Goal: Information Seeking & Learning: Check status

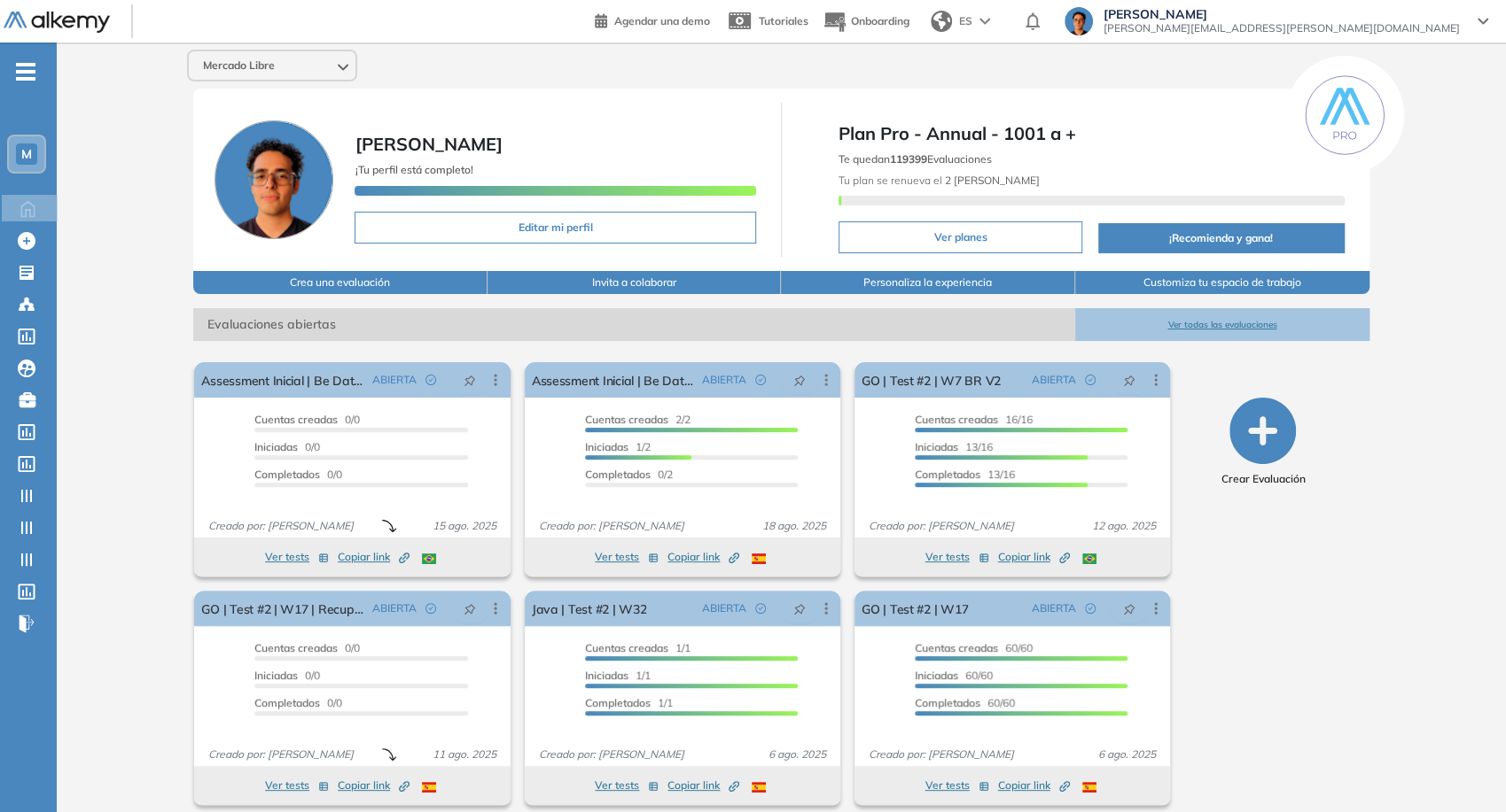
click at [279, 57] on div "Mercado Libre" at bounding box center [272, 65] width 167 height 28
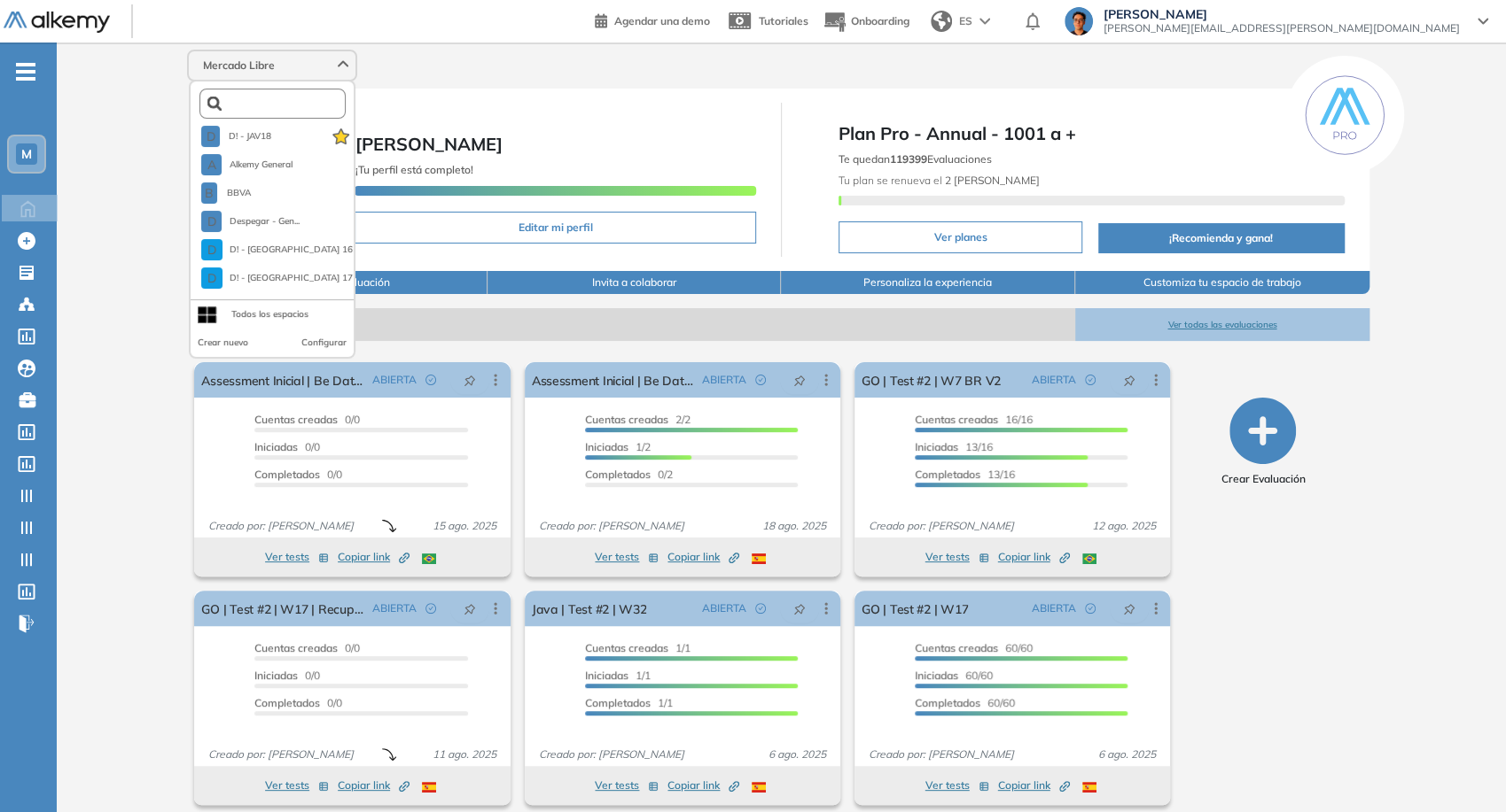
click at [275, 105] on input "text" at bounding box center [277, 104] width 111 height 14
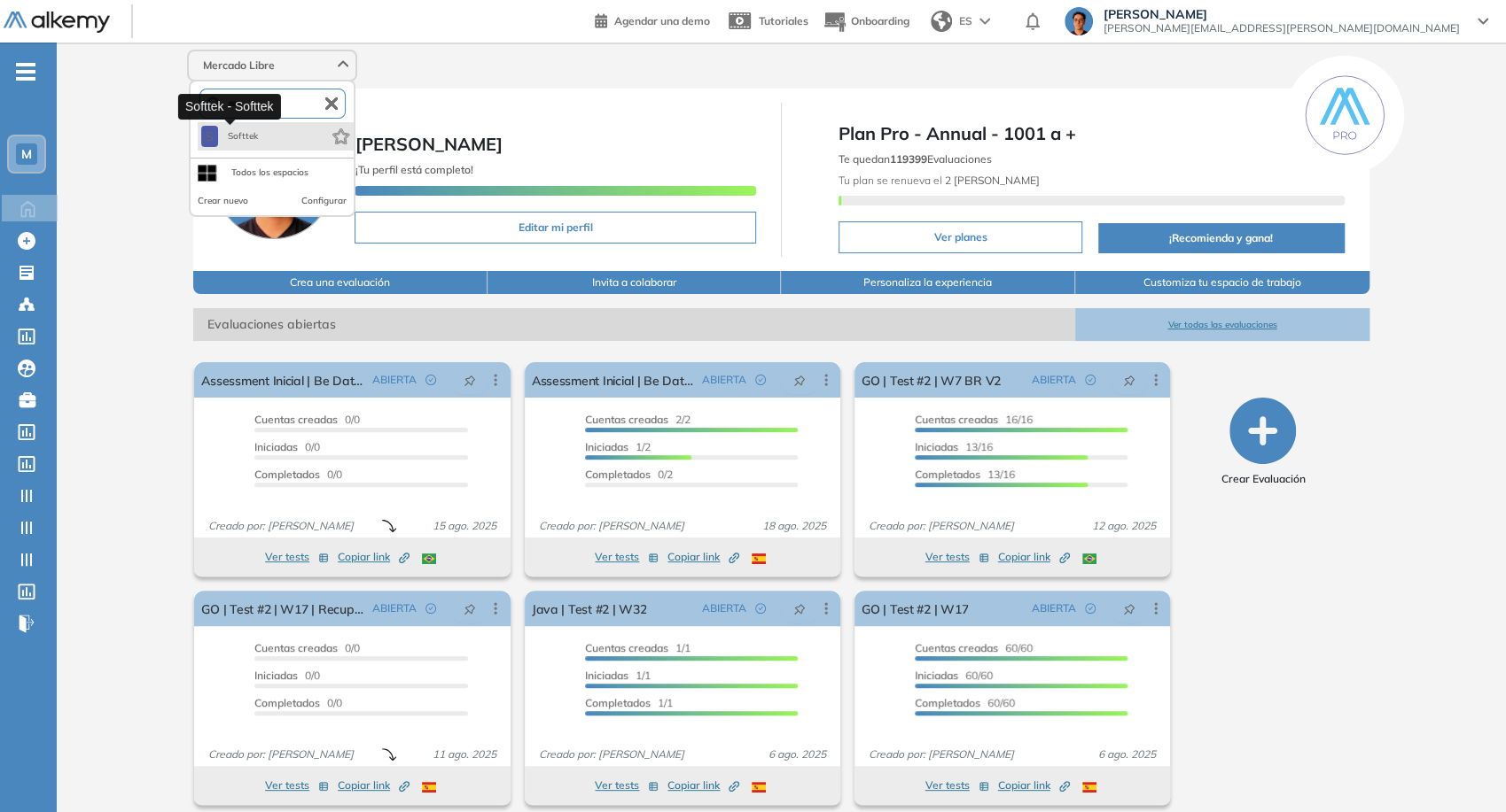
type input "****"
click at [240, 132] on span "Softtek" at bounding box center [241, 136] width 34 height 14
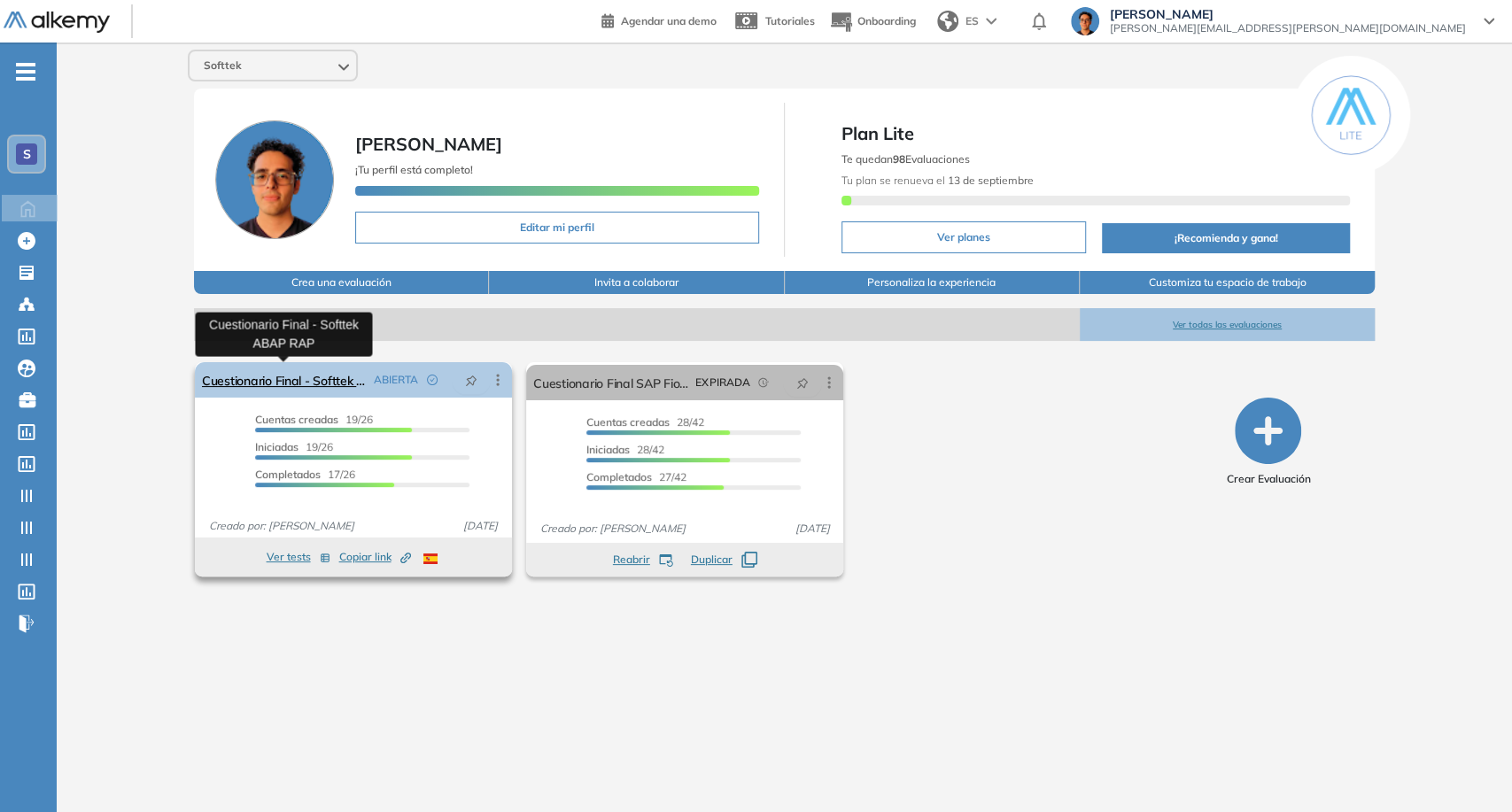
click at [277, 380] on link "Cuestionario Final - Softtek ABAP RAP" at bounding box center [284, 380] width 165 height 35
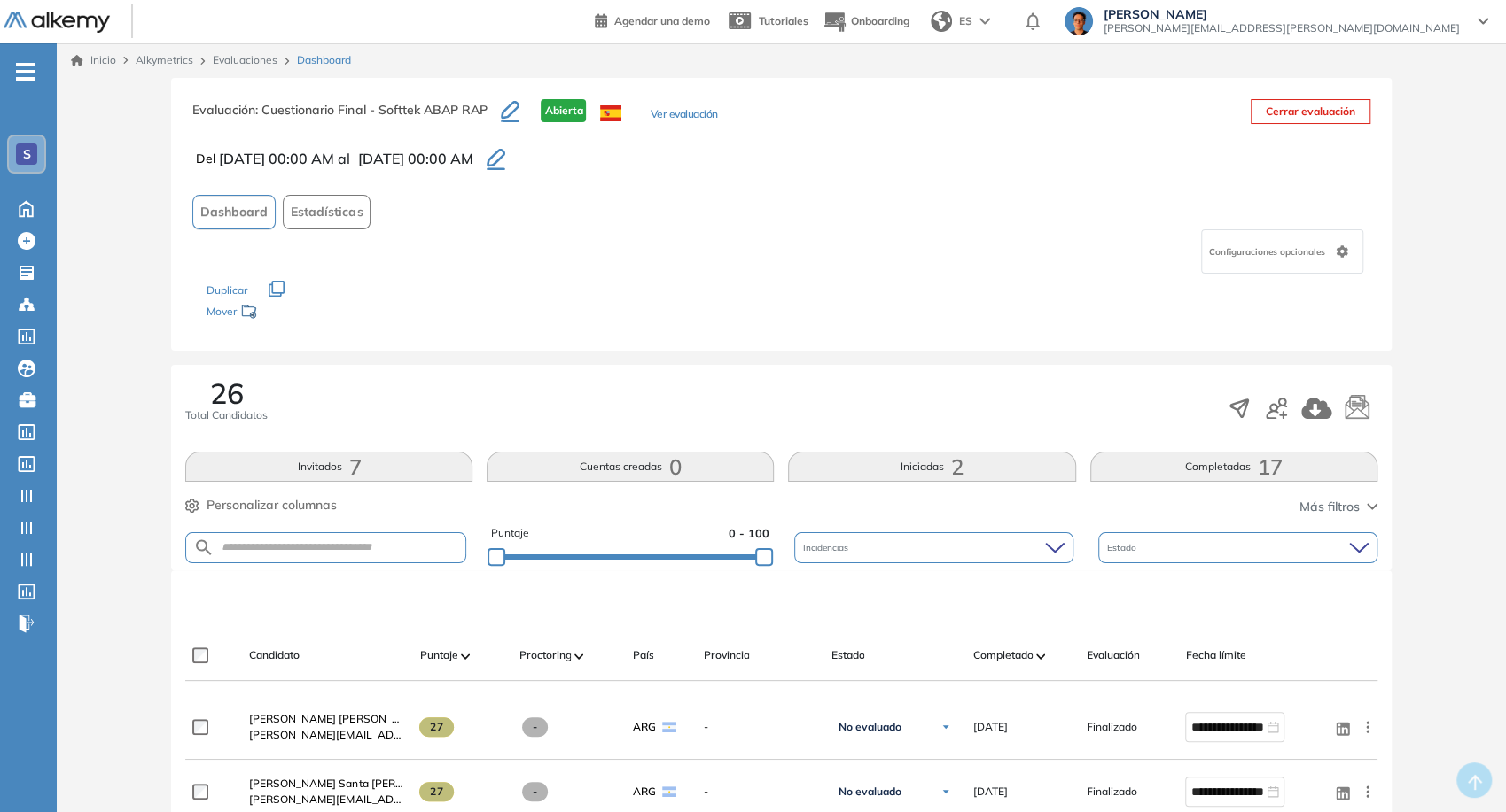
click at [920, 462] on button "Iniciadas 2" at bounding box center [931, 467] width 287 height 30
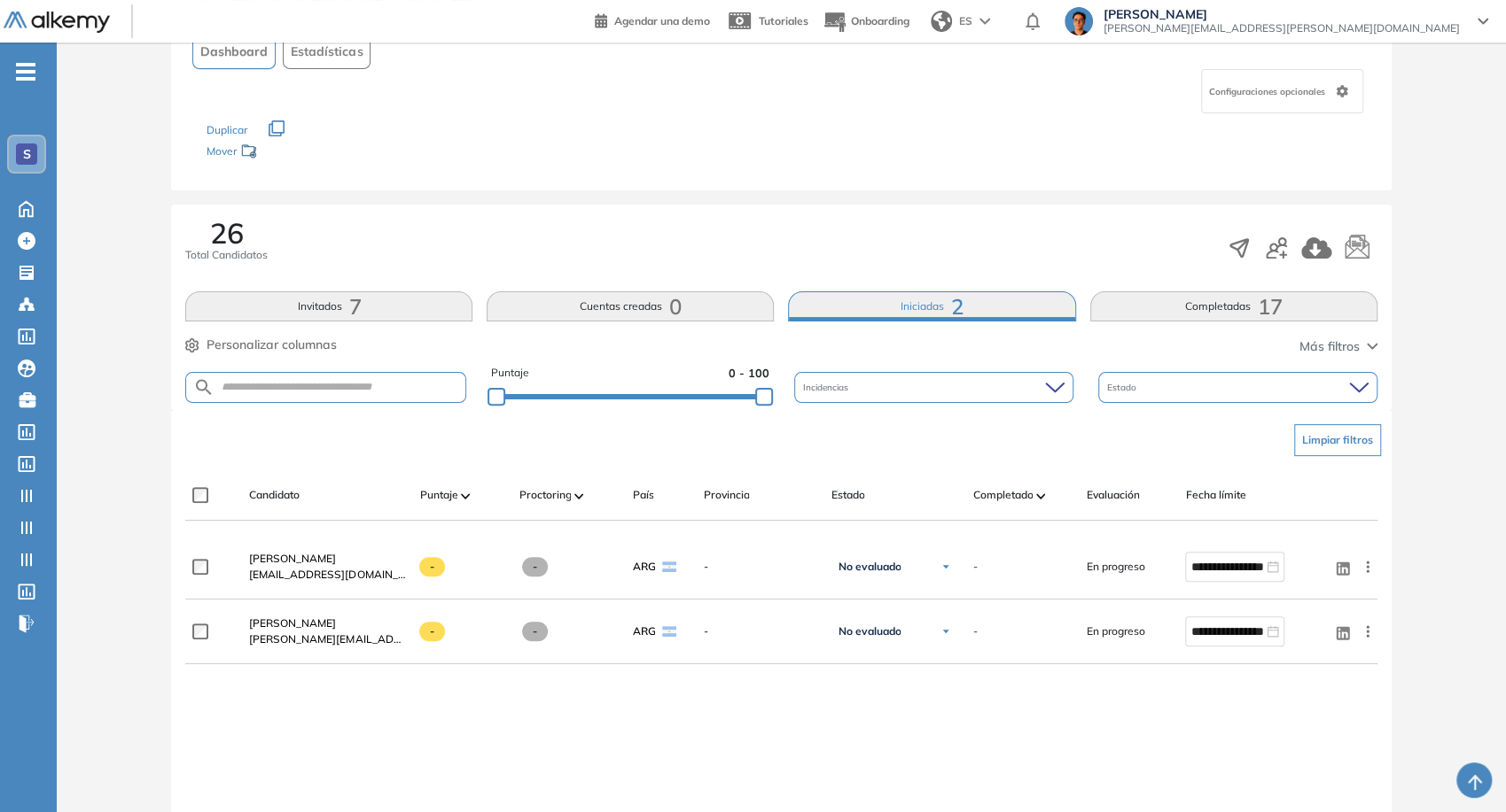
scroll to position [197, 0]
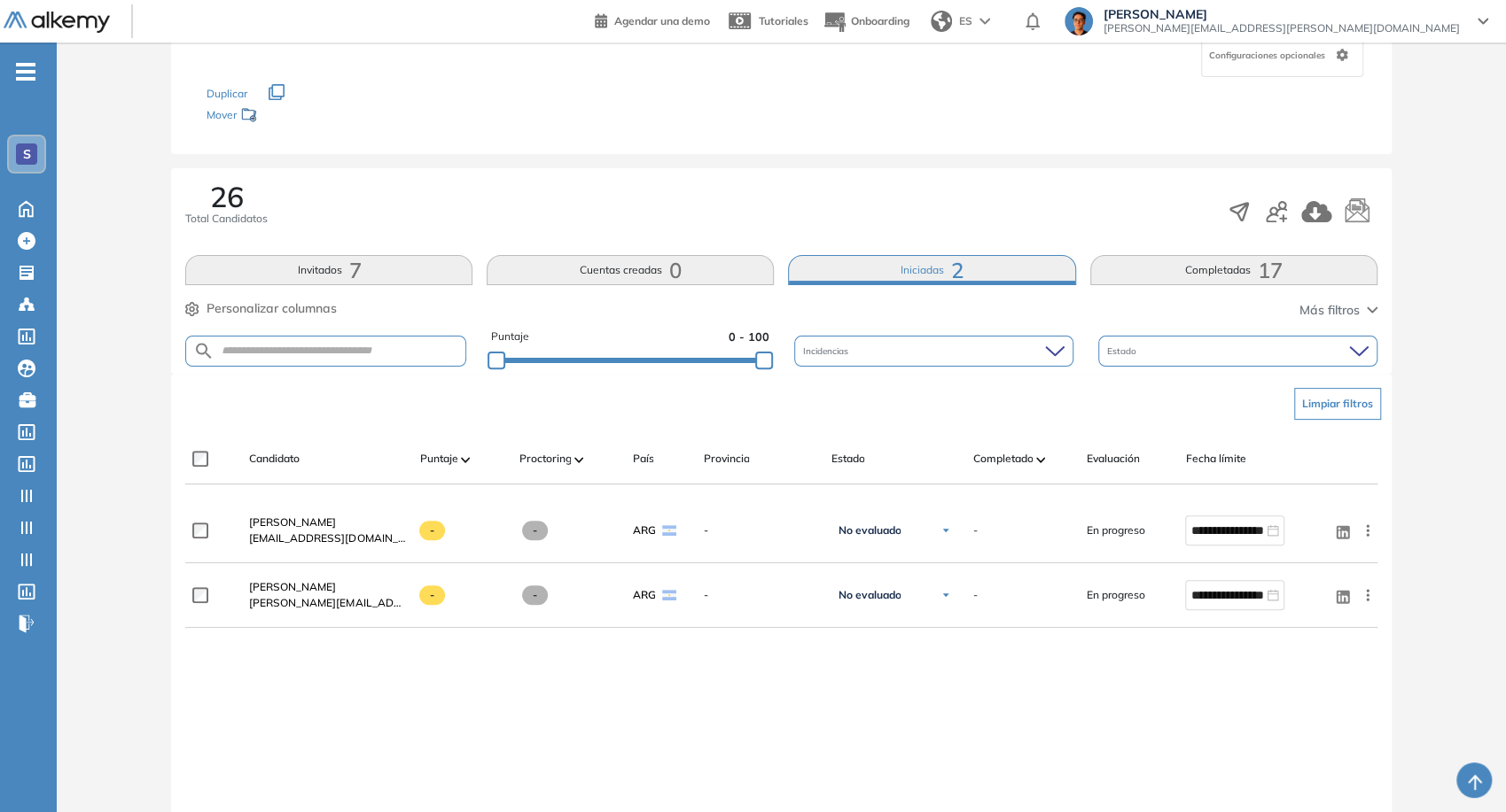
click at [206, 469] on div "Candidato Puntaje Proctoring País Provincia Estado Completado Evaluación Fecha …" at bounding box center [781, 466] width 1191 height 35
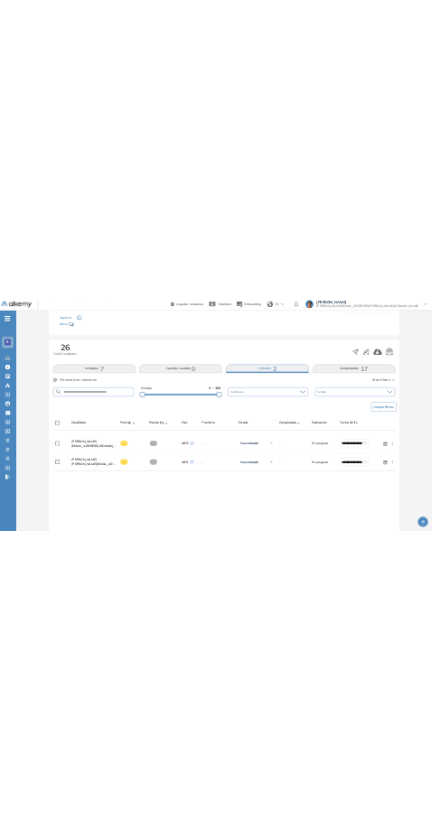
scroll to position [301, 0]
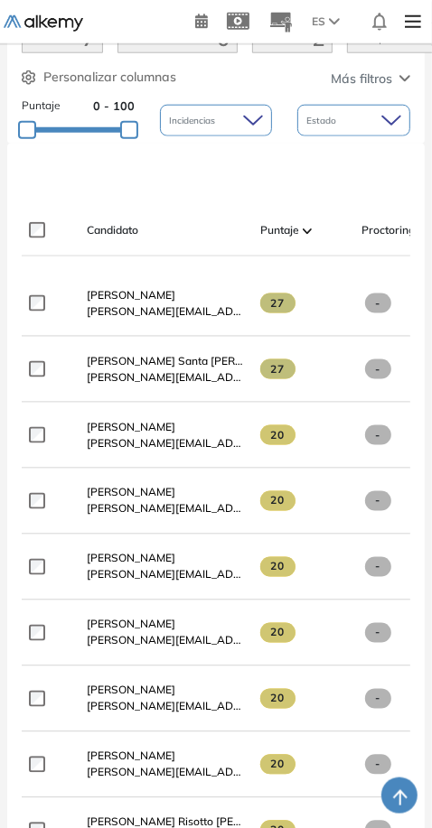
scroll to position [401, 0]
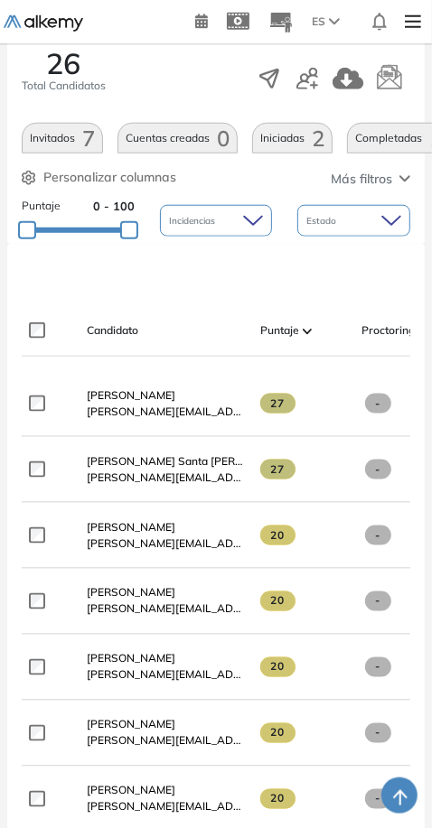
click at [285, 154] on button "Iniciadas 2" at bounding box center [292, 138] width 80 height 31
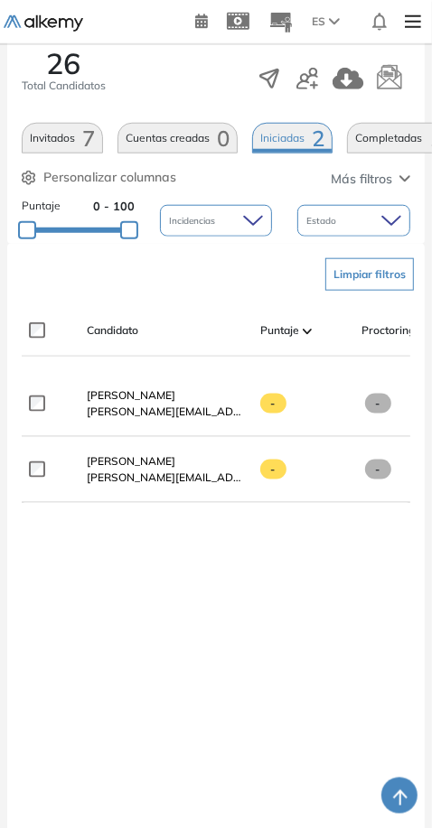
click at [40, 581] on div "**********" at bounding box center [216, 588] width 388 height 435
click at [13, 602] on div "**********" at bounding box center [215, 540] width 417 height 592
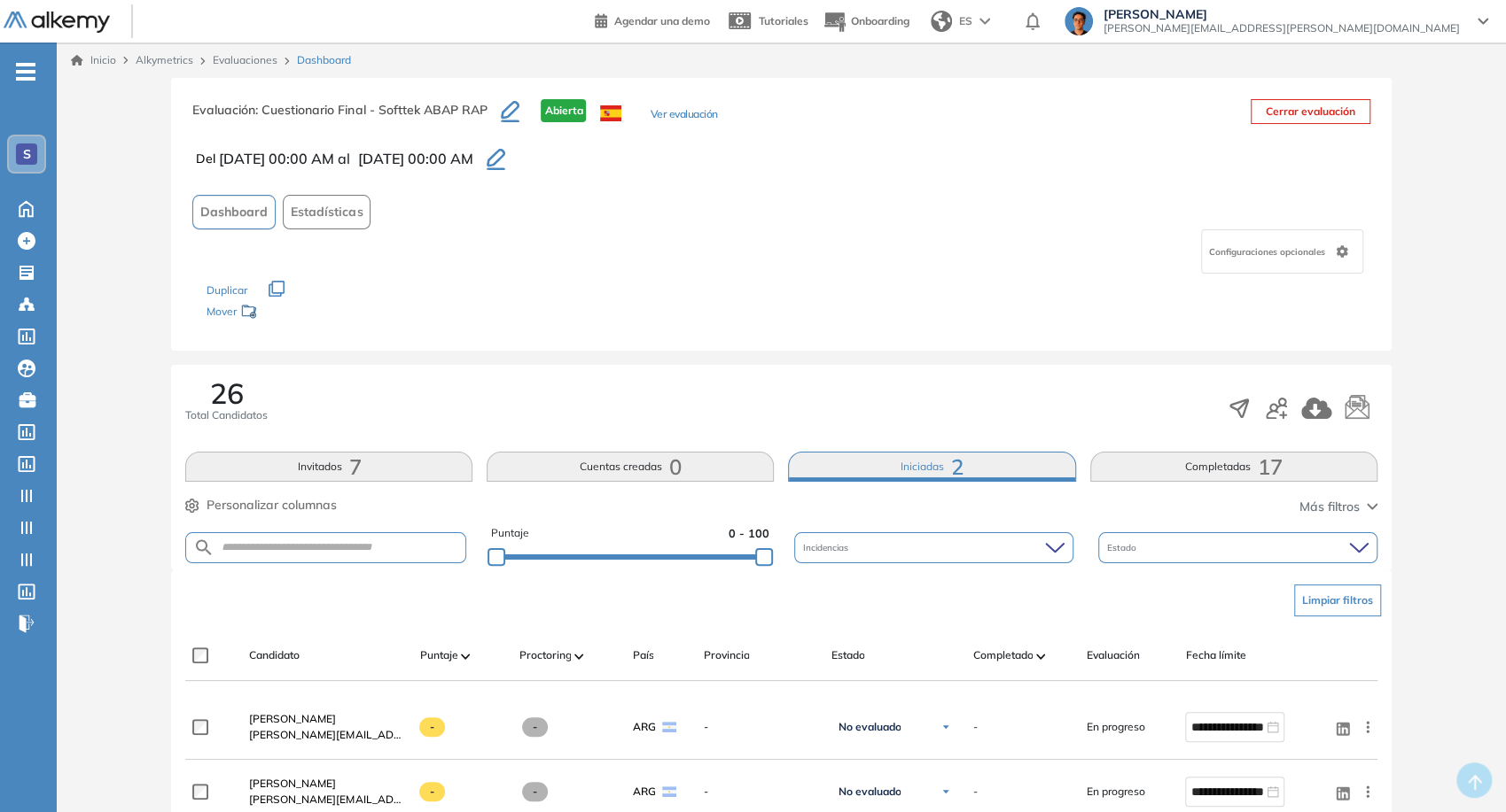
scroll to position [98, 0]
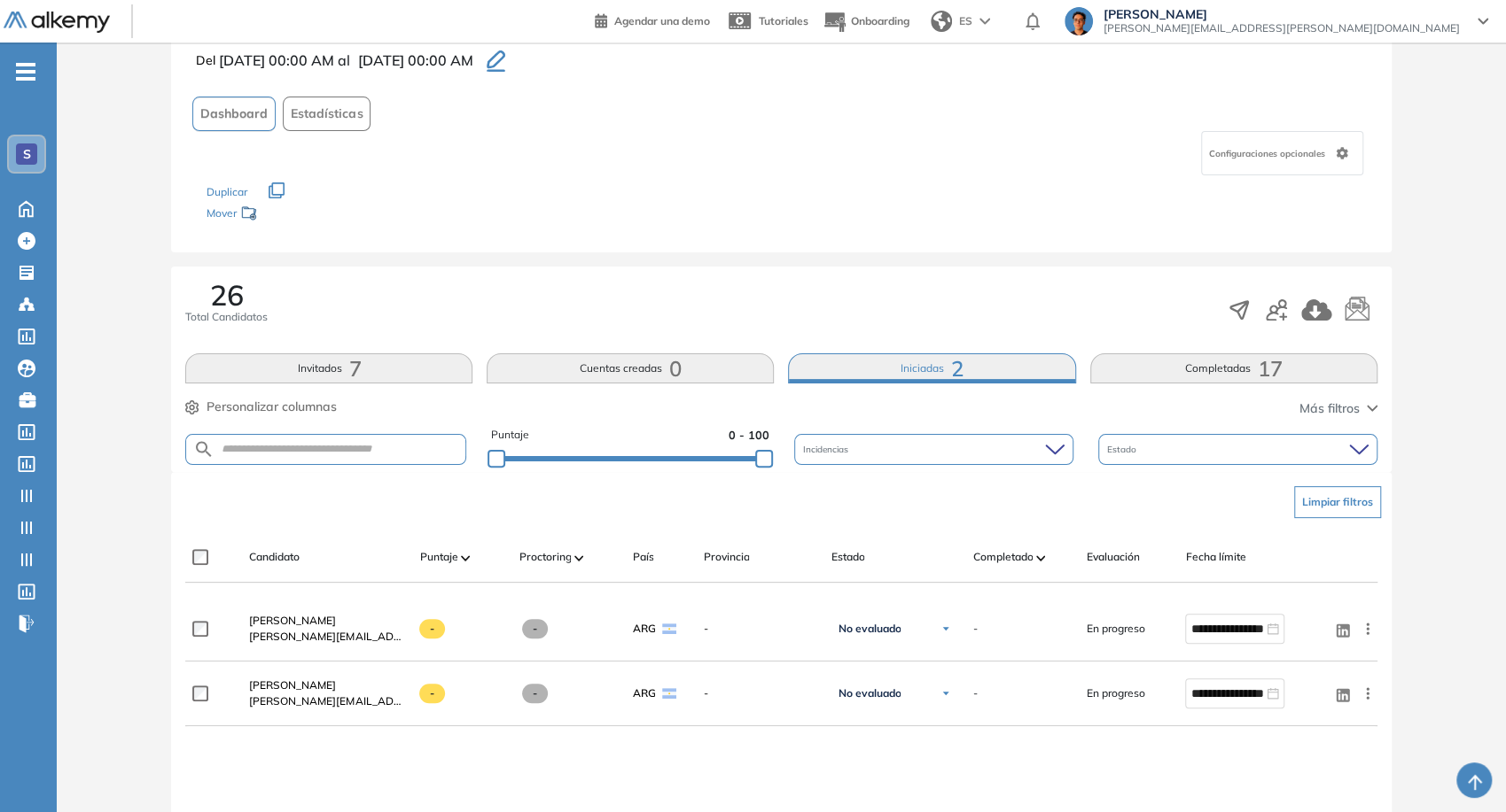
click at [340, 375] on button "Invitados 7" at bounding box center [329, 368] width 287 height 30
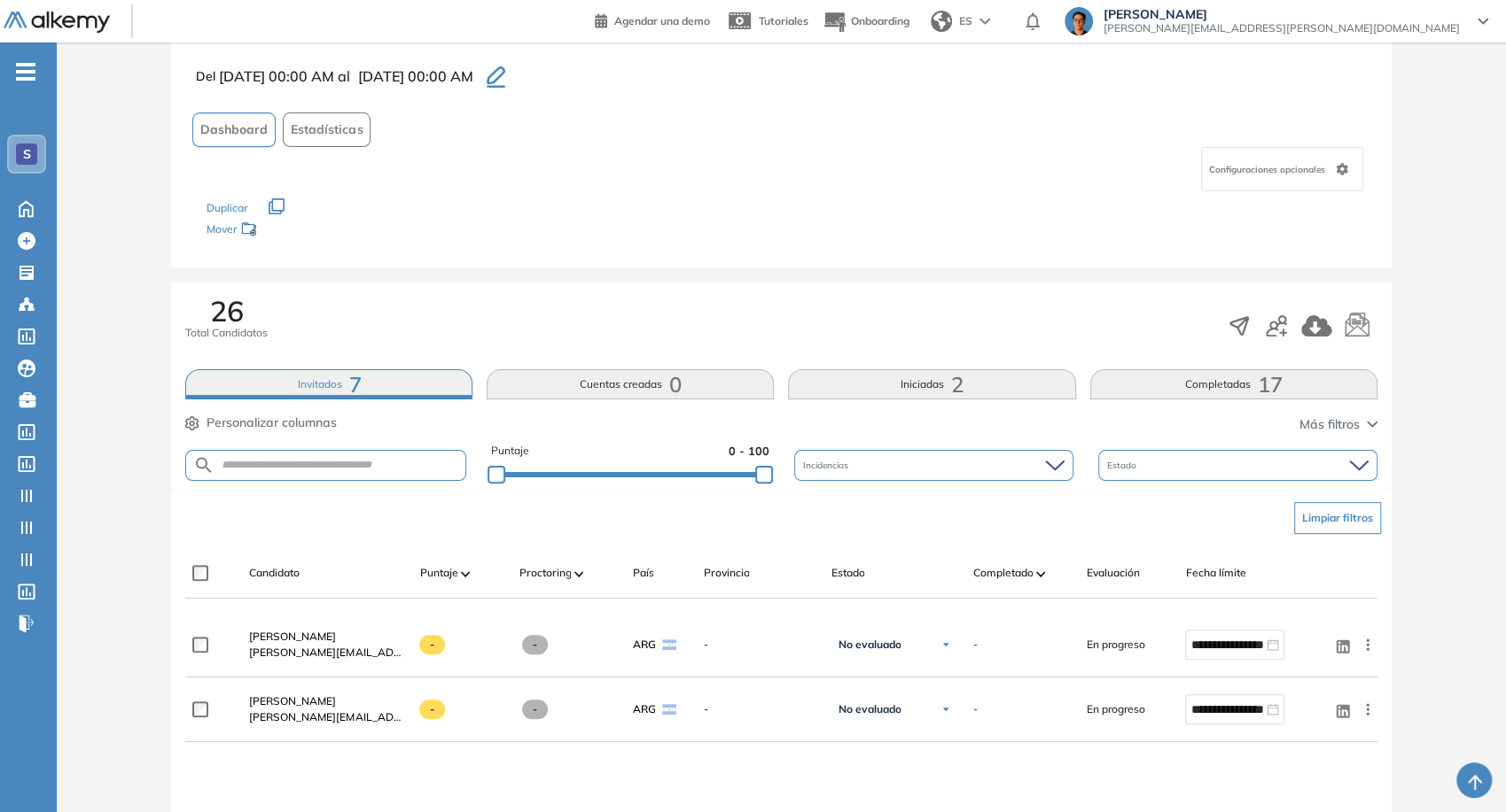
scroll to position [197, 0]
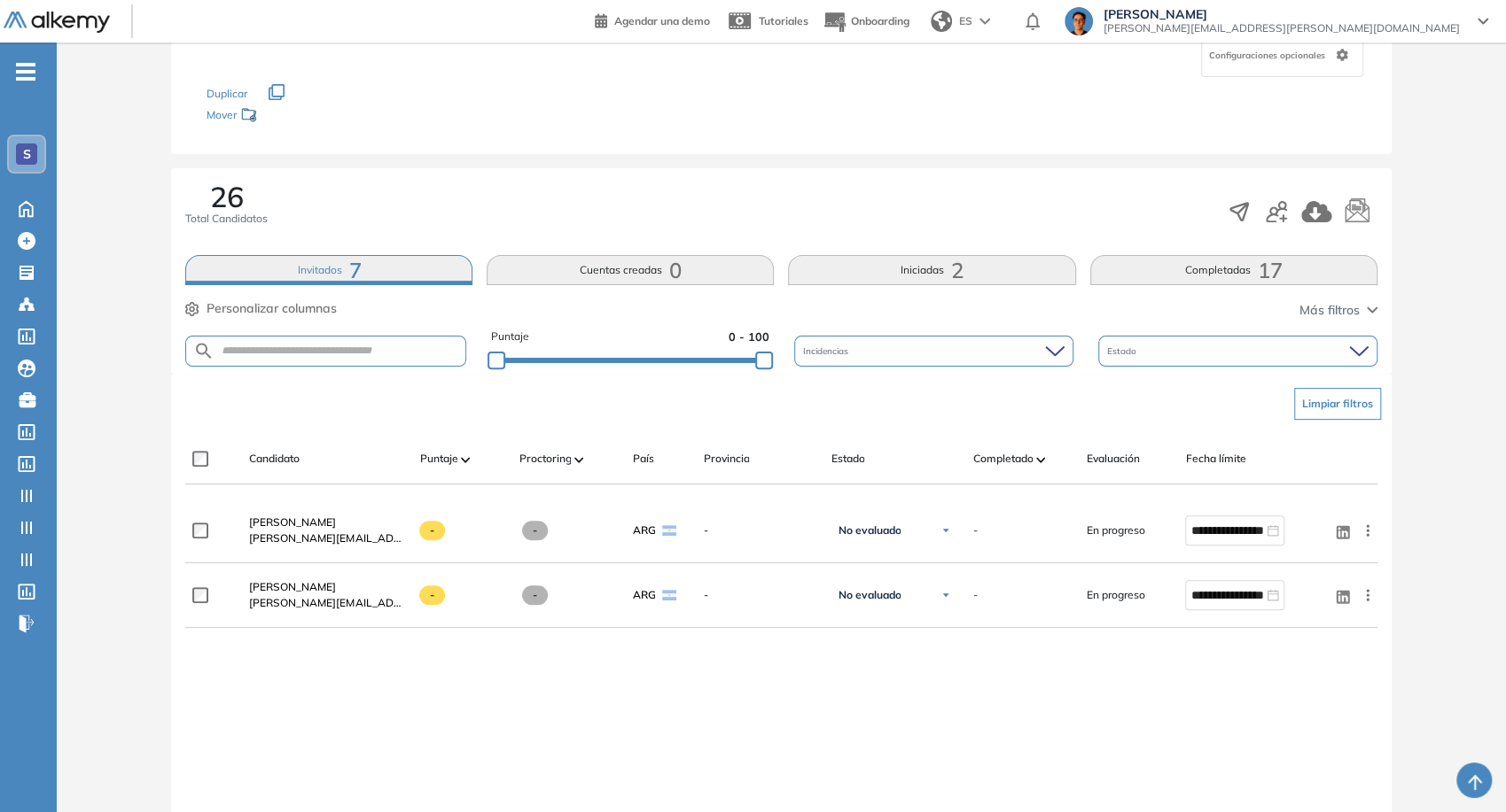
click at [415, 267] on button "Invitados 7" at bounding box center [329, 270] width 287 height 30
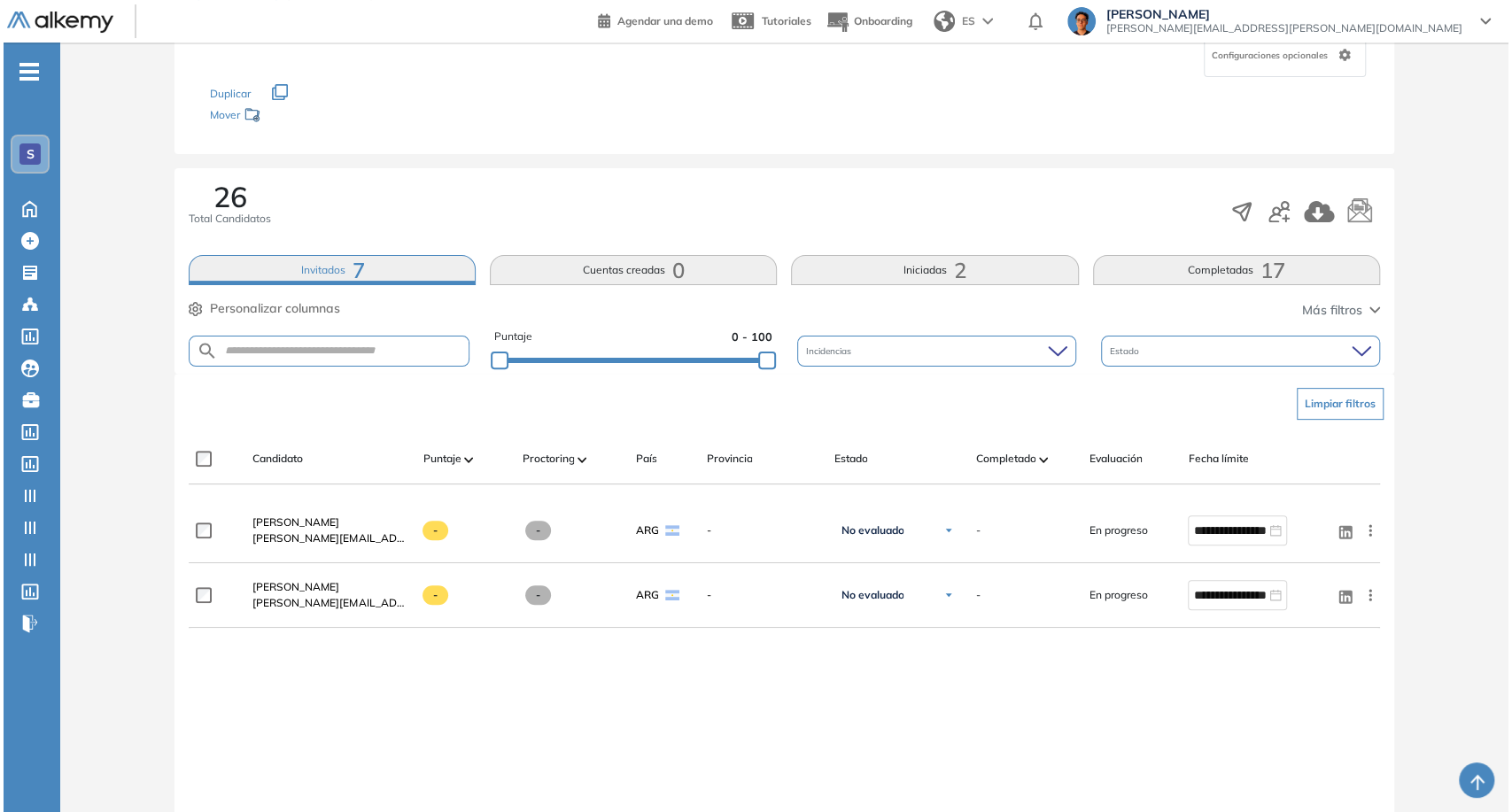
scroll to position [0, 0]
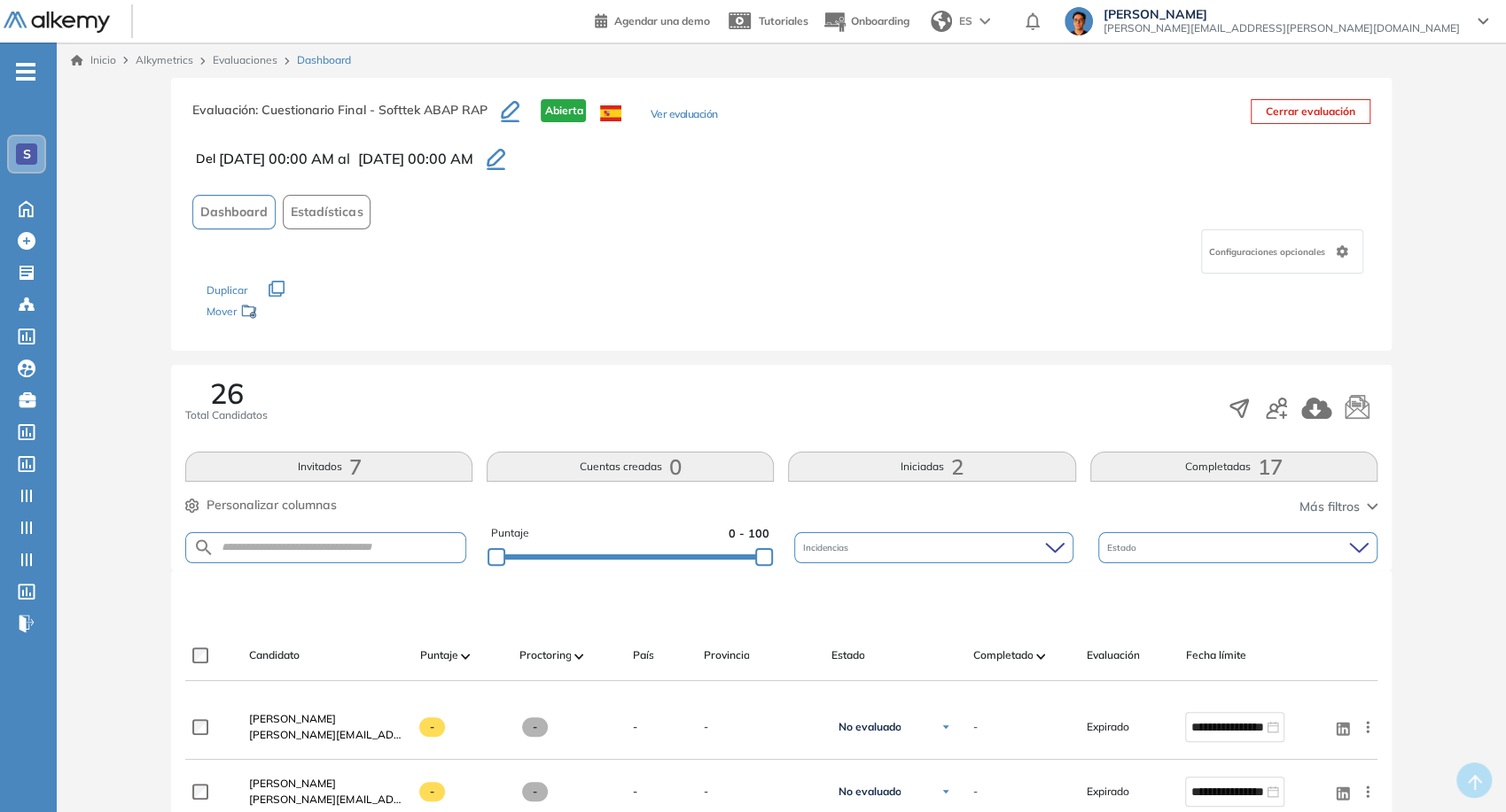
click at [410, 458] on button "Invitados 7" at bounding box center [329, 467] width 287 height 30
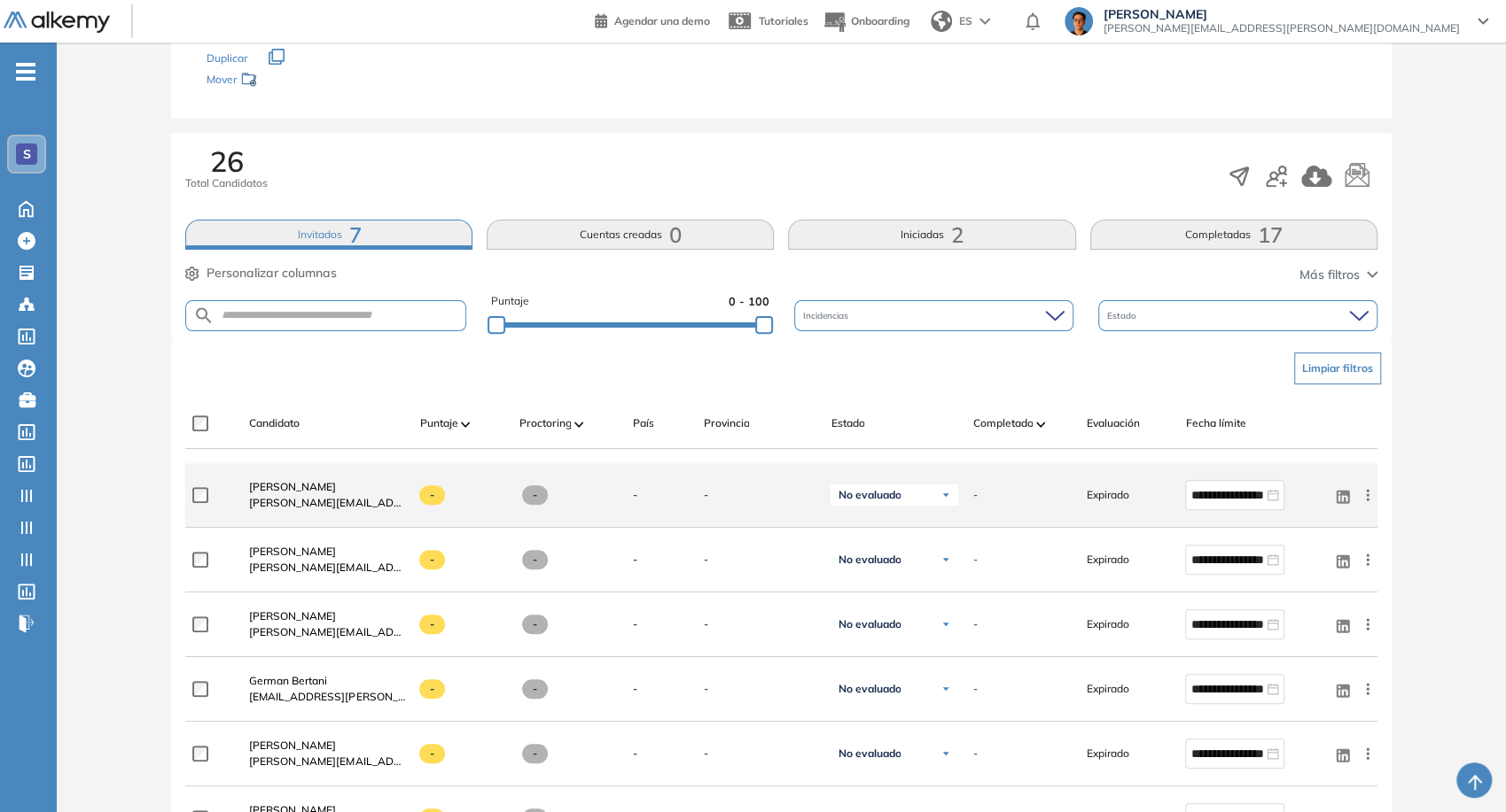
scroll to position [197, 0]
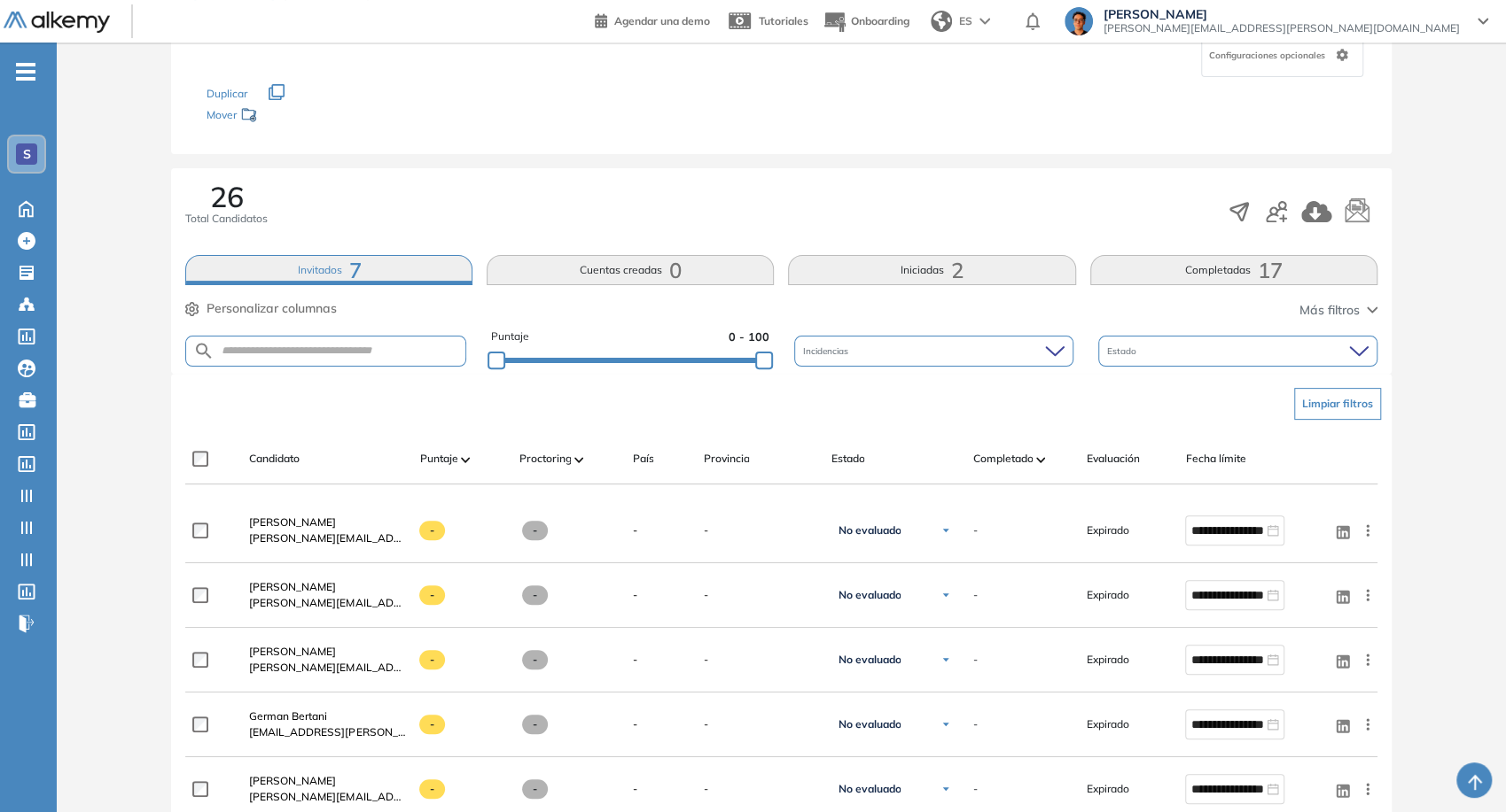
click at [430, 261] on button "Iniciadas 2" at bounding box center [931, 270] width 287 height 30
click at [430, 275] on button "Cuentas creadas 0" at bounding box center [630, 270] width 287 height 30
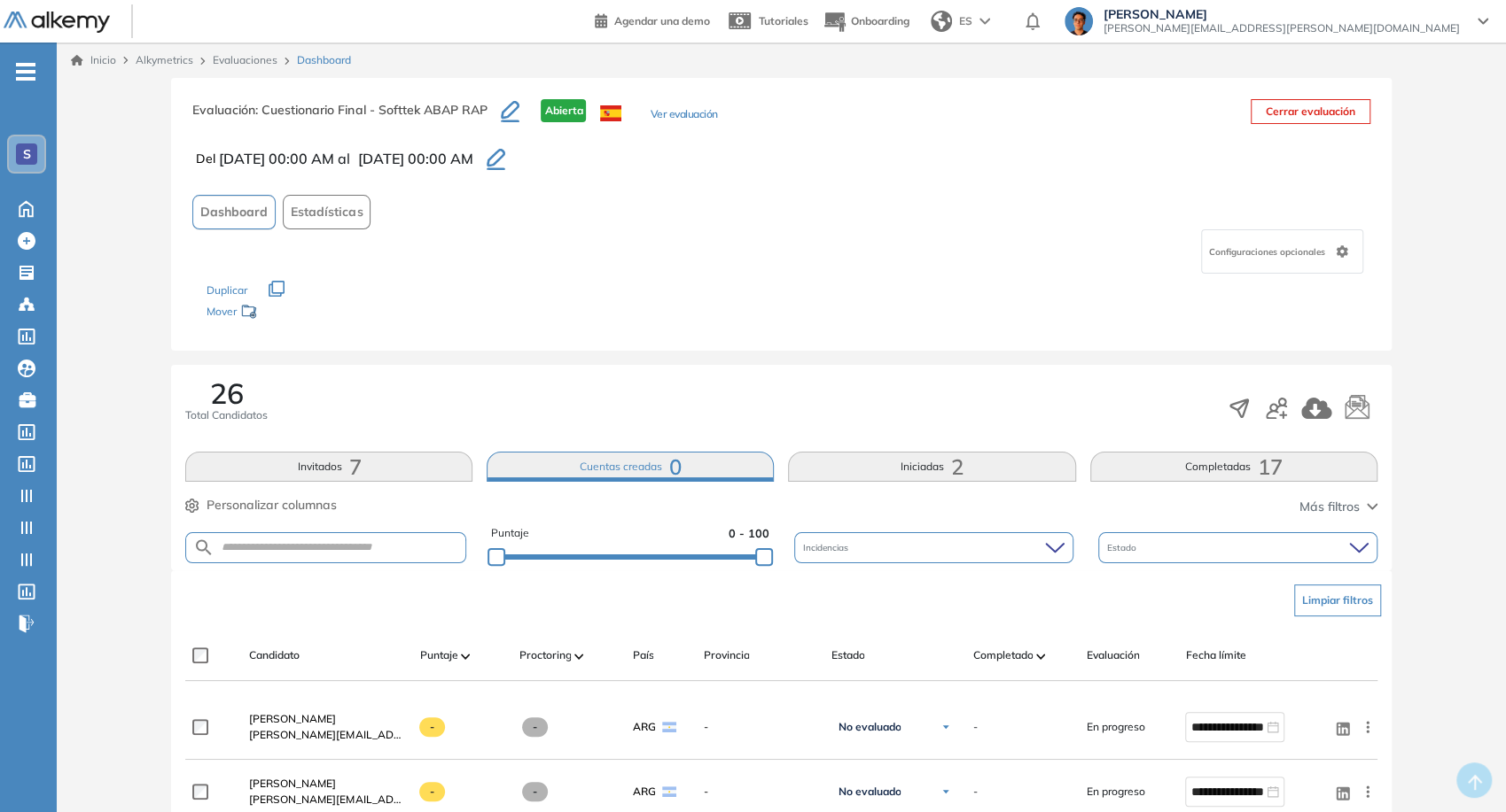
click at [430, 467] on span "2" at bounding box center [957, 467] width 13 height 0
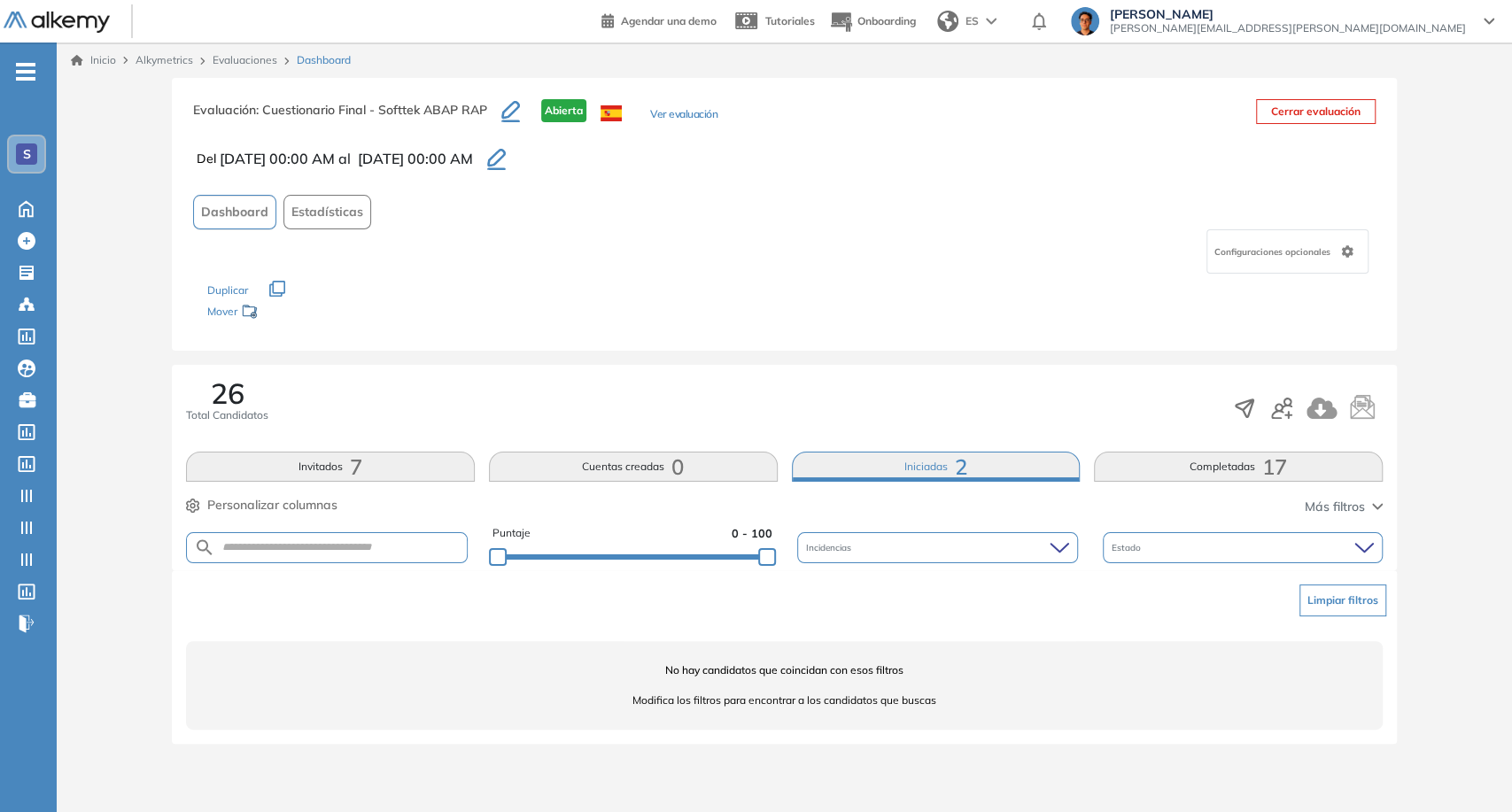
click at [397, 478] on button "Invitados 7" at bounding box center [330, 467] width 288 height 30
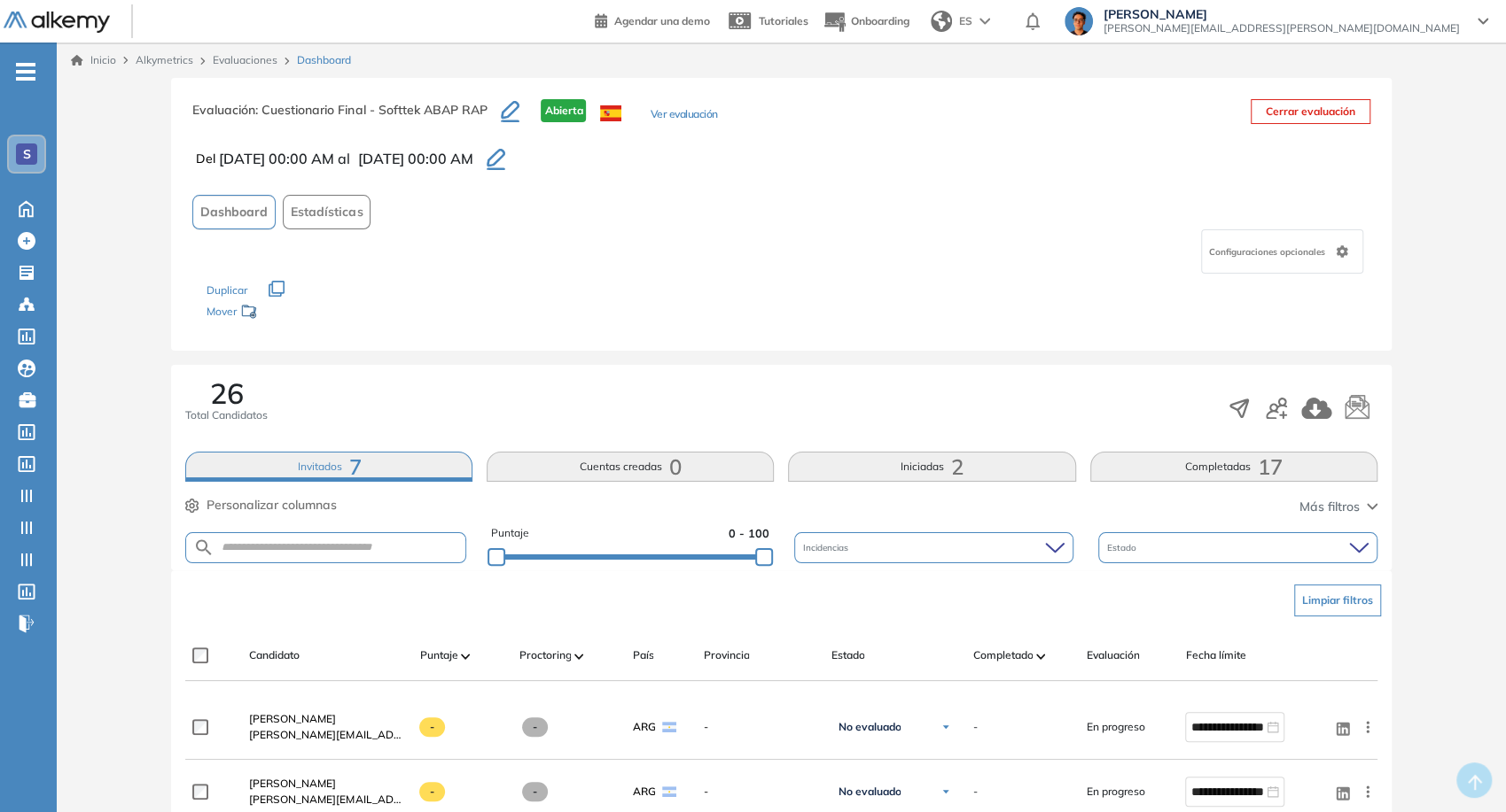
click at [430, 462] on button "Iniciadas 2" at bounding box center [931, 467] width 287 height 30
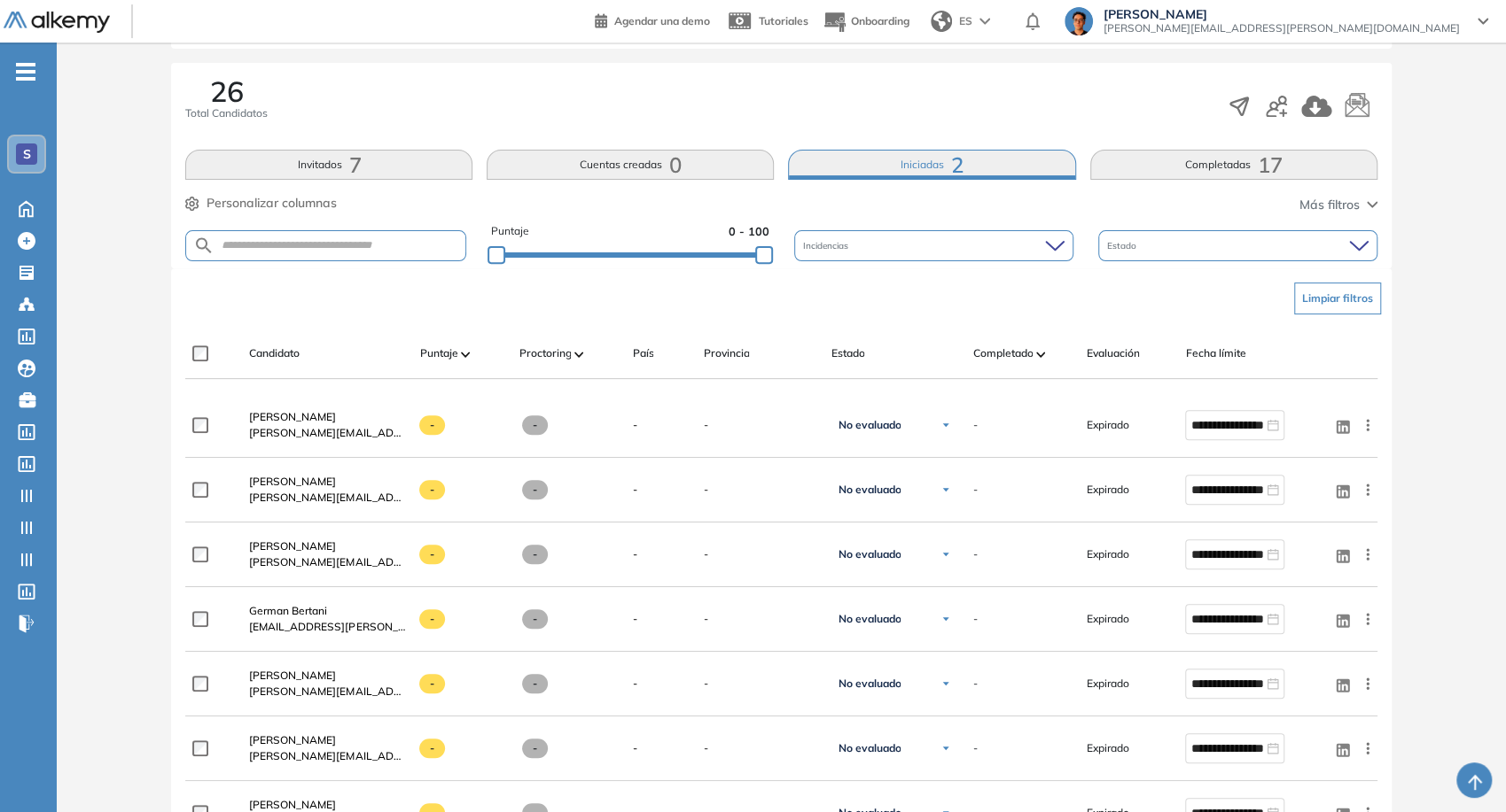
scroll to position [197, 0]
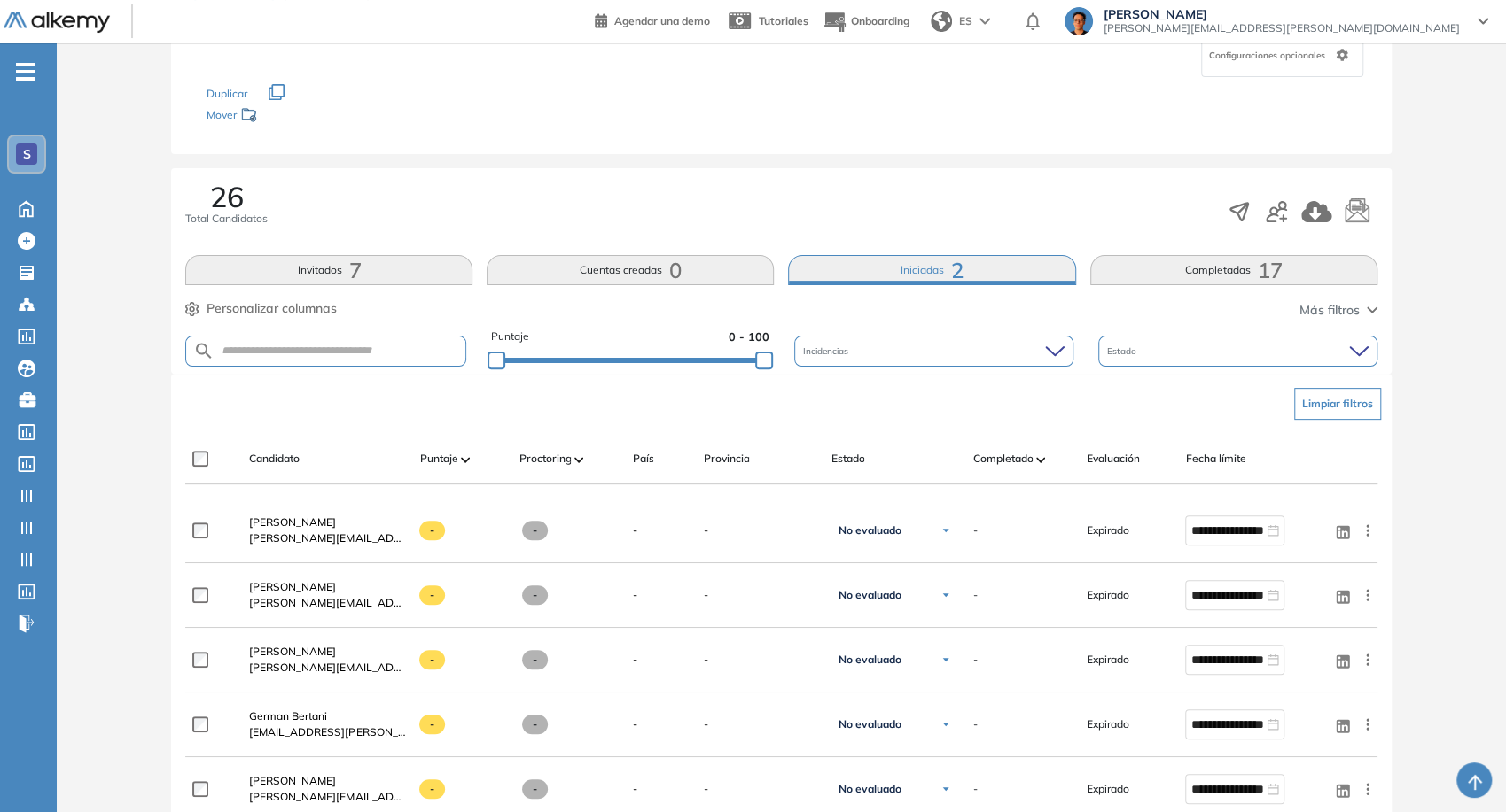
click at [383, 259] on button "Invitados 7" at bounding box center [329, 270] width 287 height 30
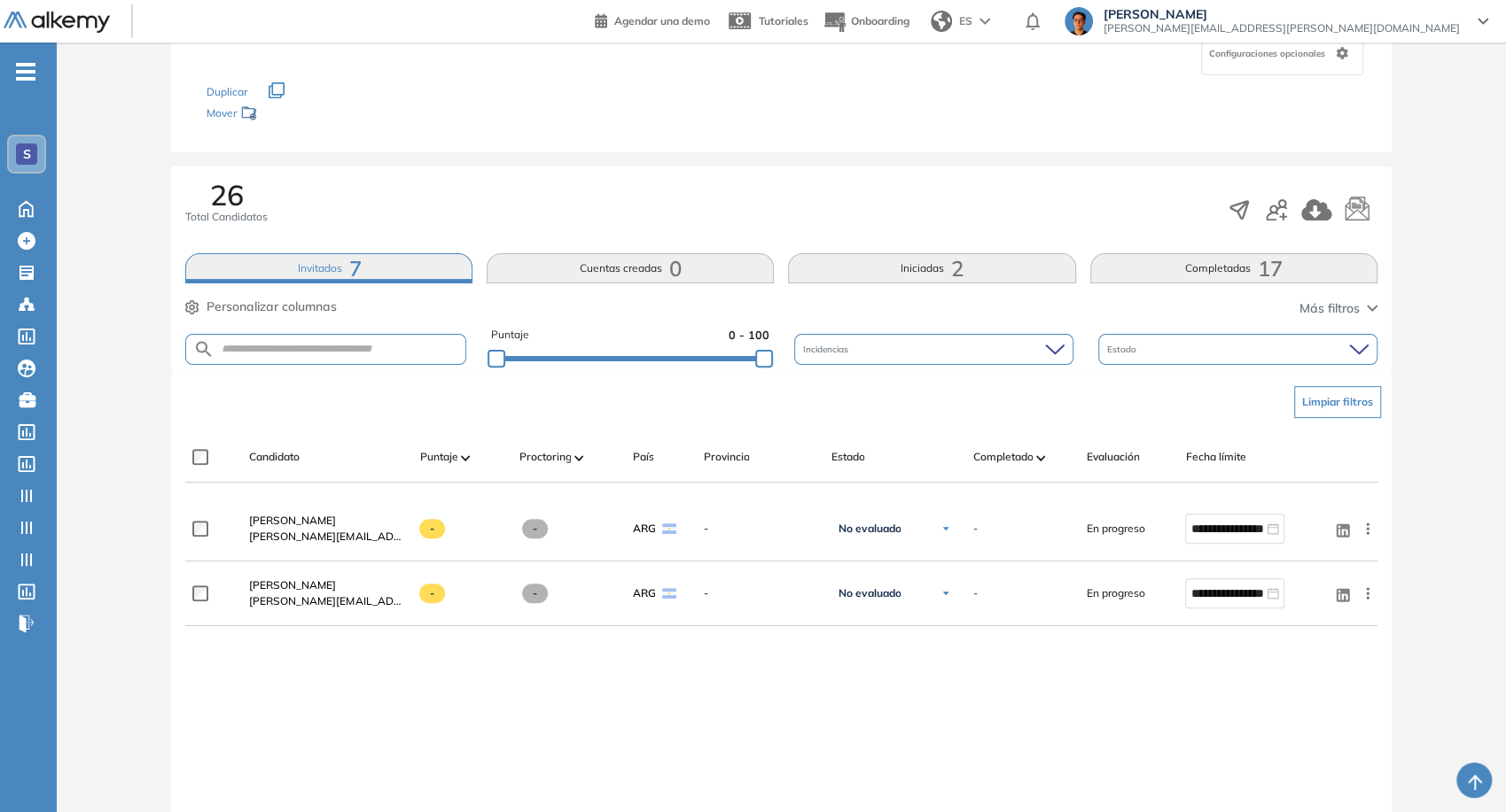
scroll to position [295, 0]
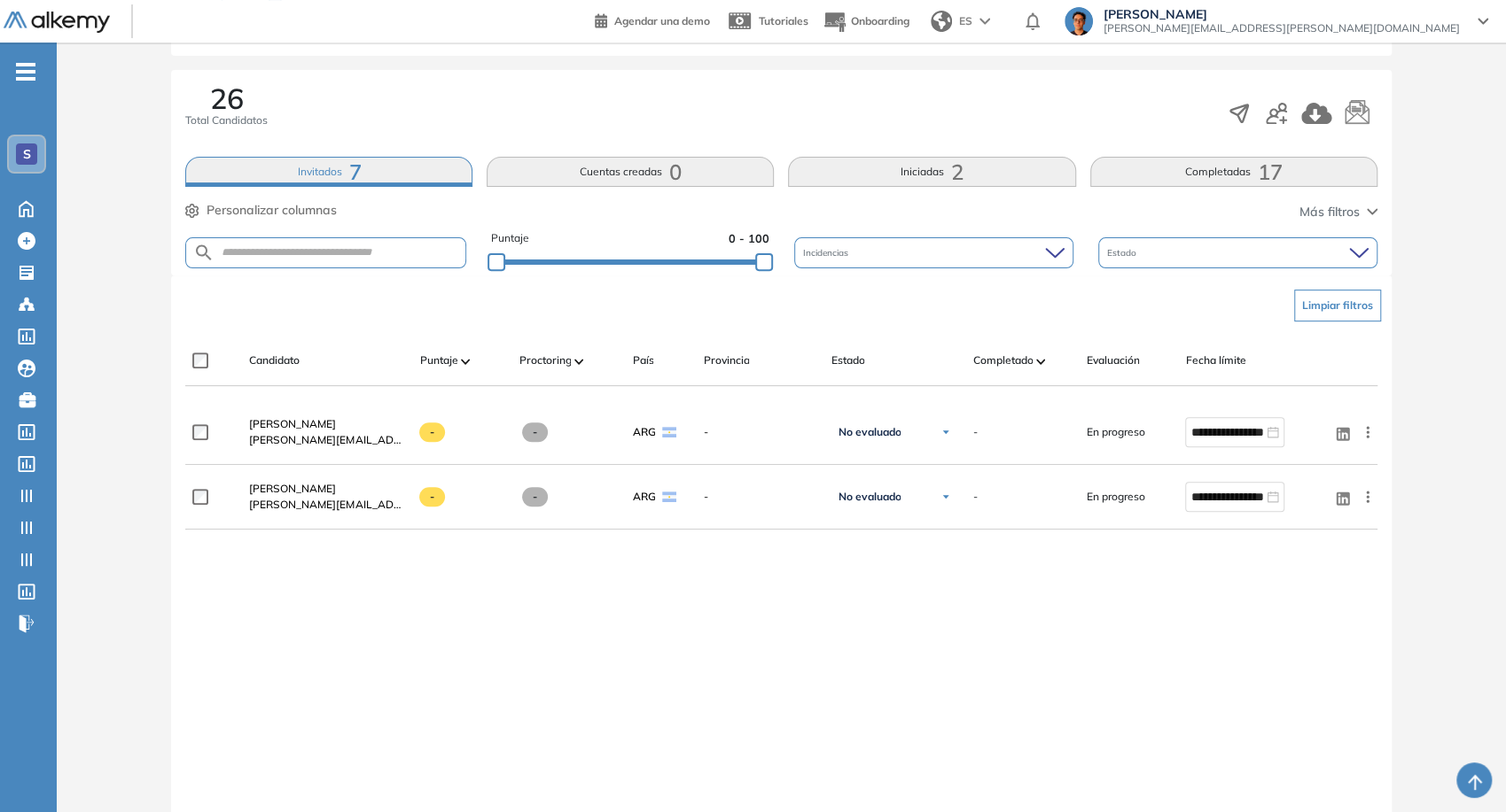
click at [430, 146] on div "26 Total Candidatos Invitados 7 Cuentas creadas 0 Iniciadas 2 Completadas 17 Pe…" at bounding box center [780, 173] width 1220 height 206
click at [430, 165] on button "Iniciadas 2" at bounding box center [931, 172] width 287 height 30
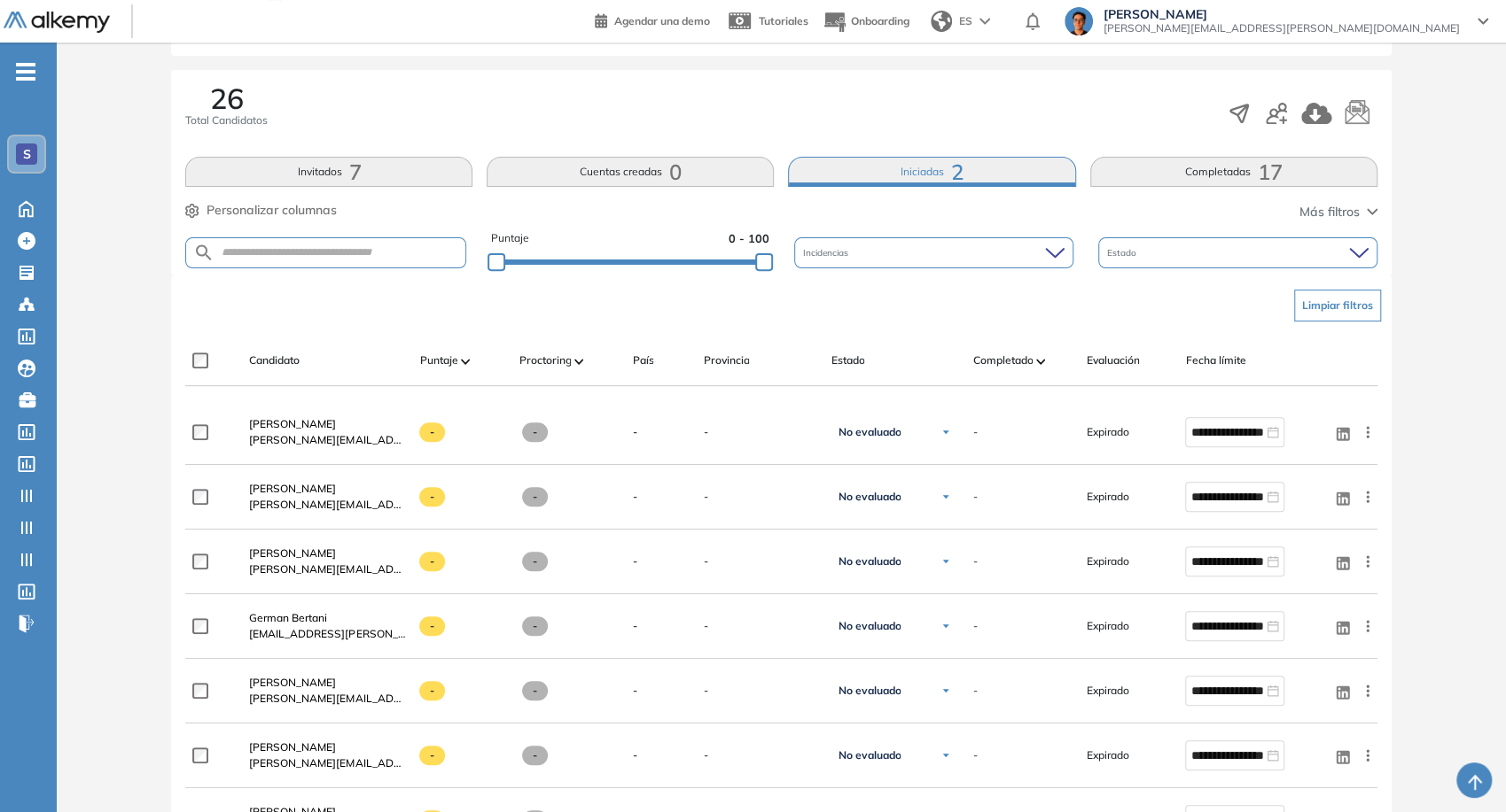
click at [430, 175] on button "Iniciadas 2" at bounding box center [931, 172] width 287 height 30
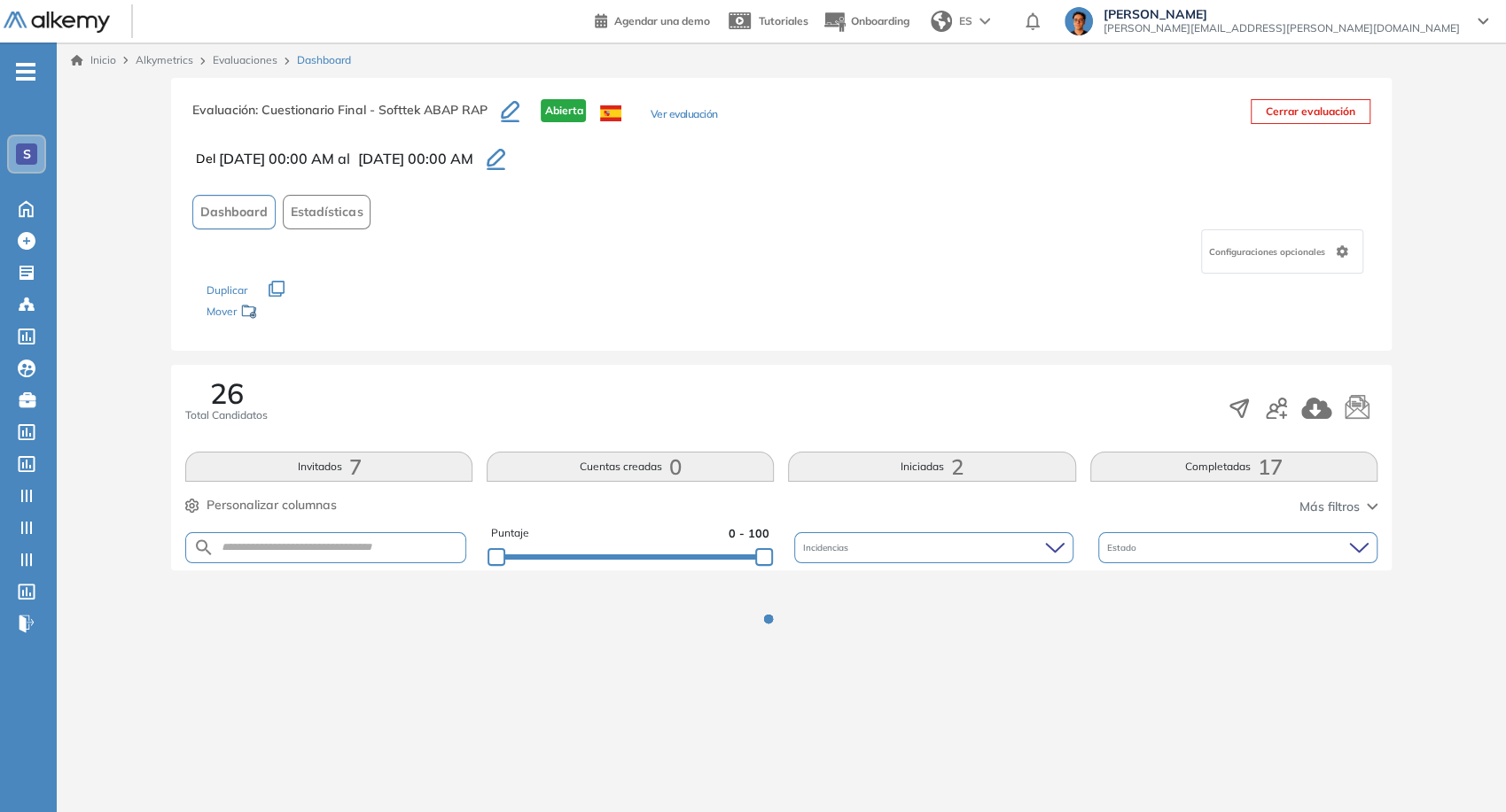
scroll to position [0, 0]
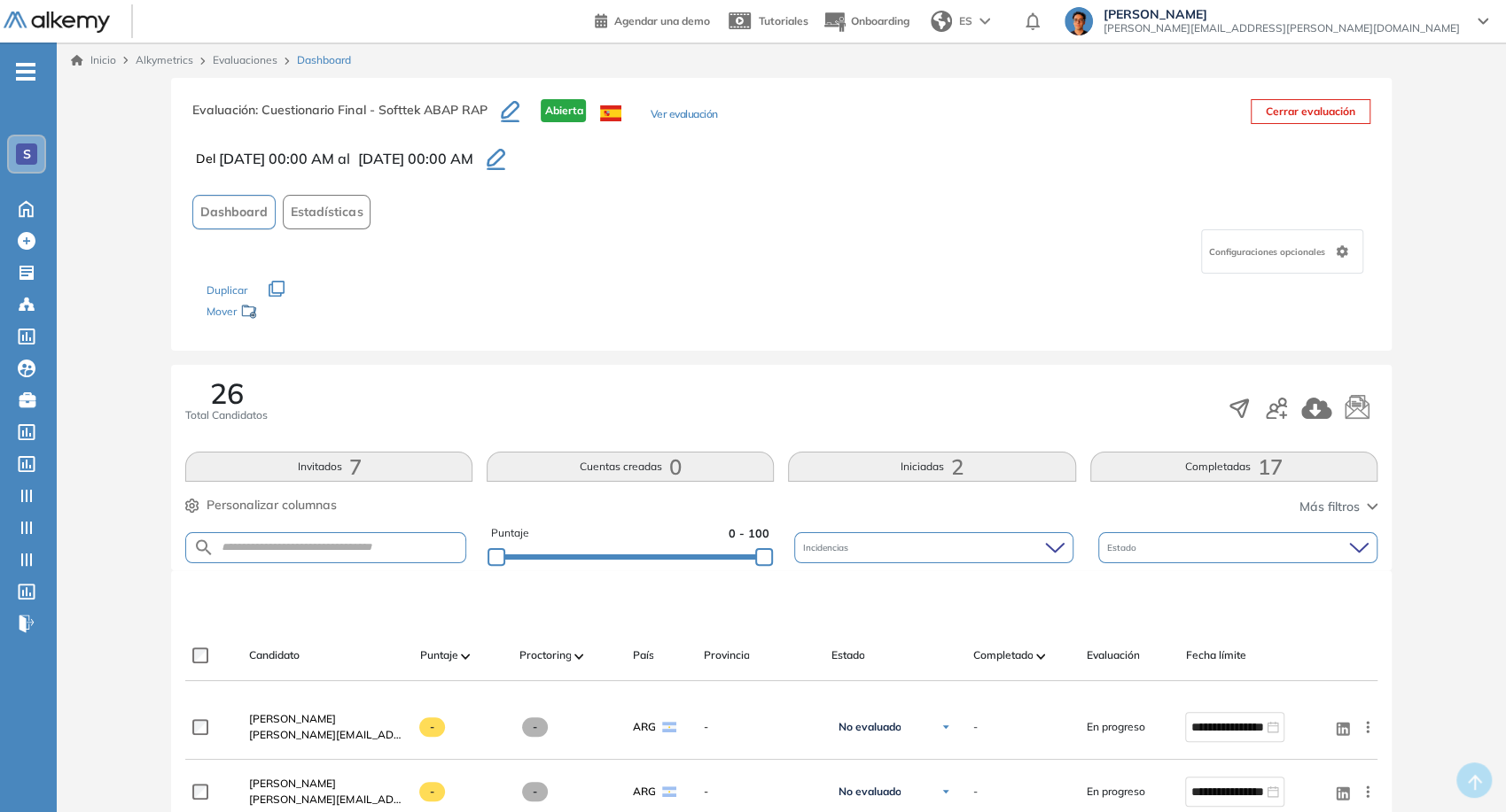
click at [430, 476] on button "Iniciadas 2" at bounding box center [931, 467] width 287 height 30
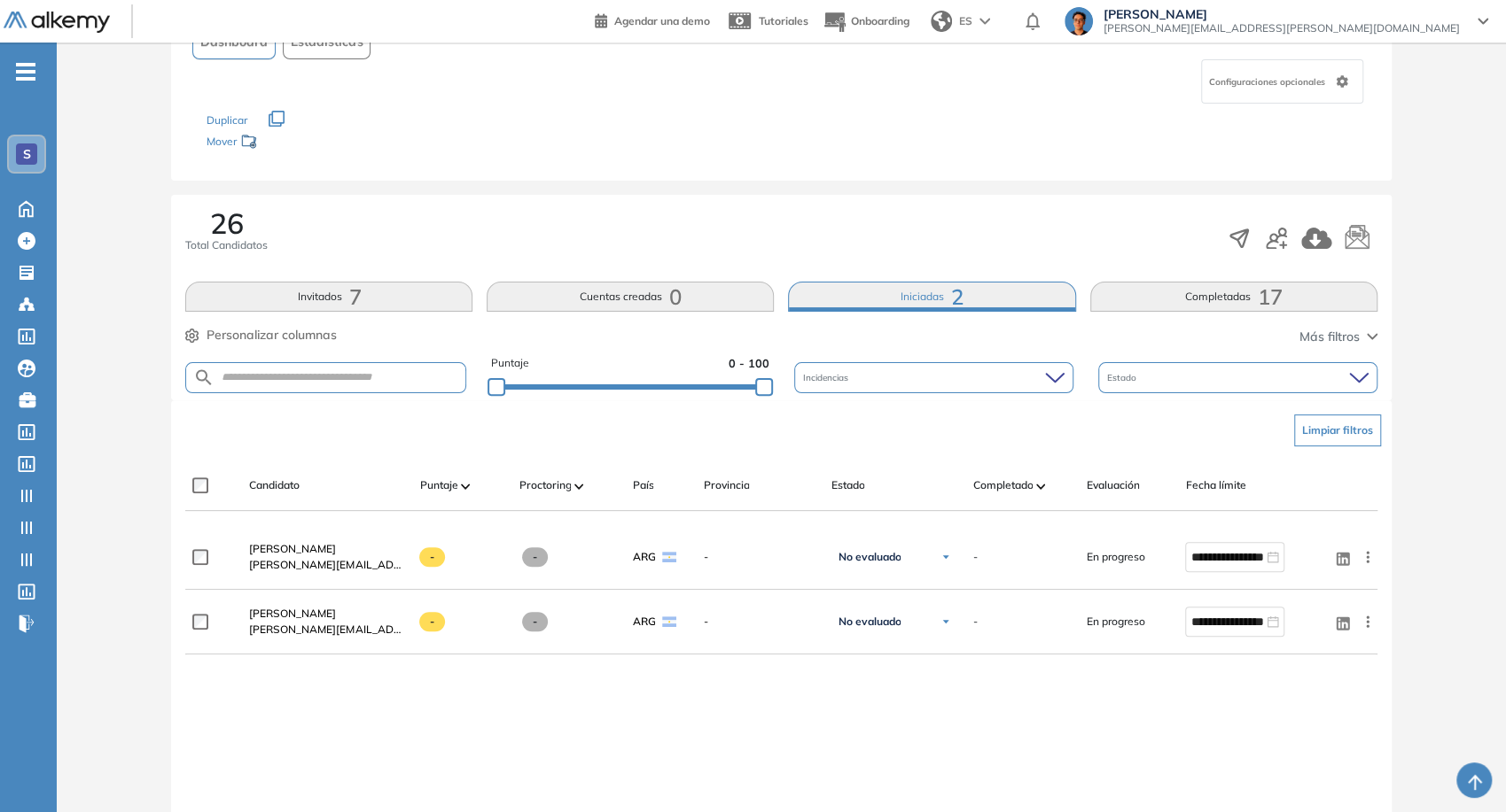
scroll to position [358, 0]
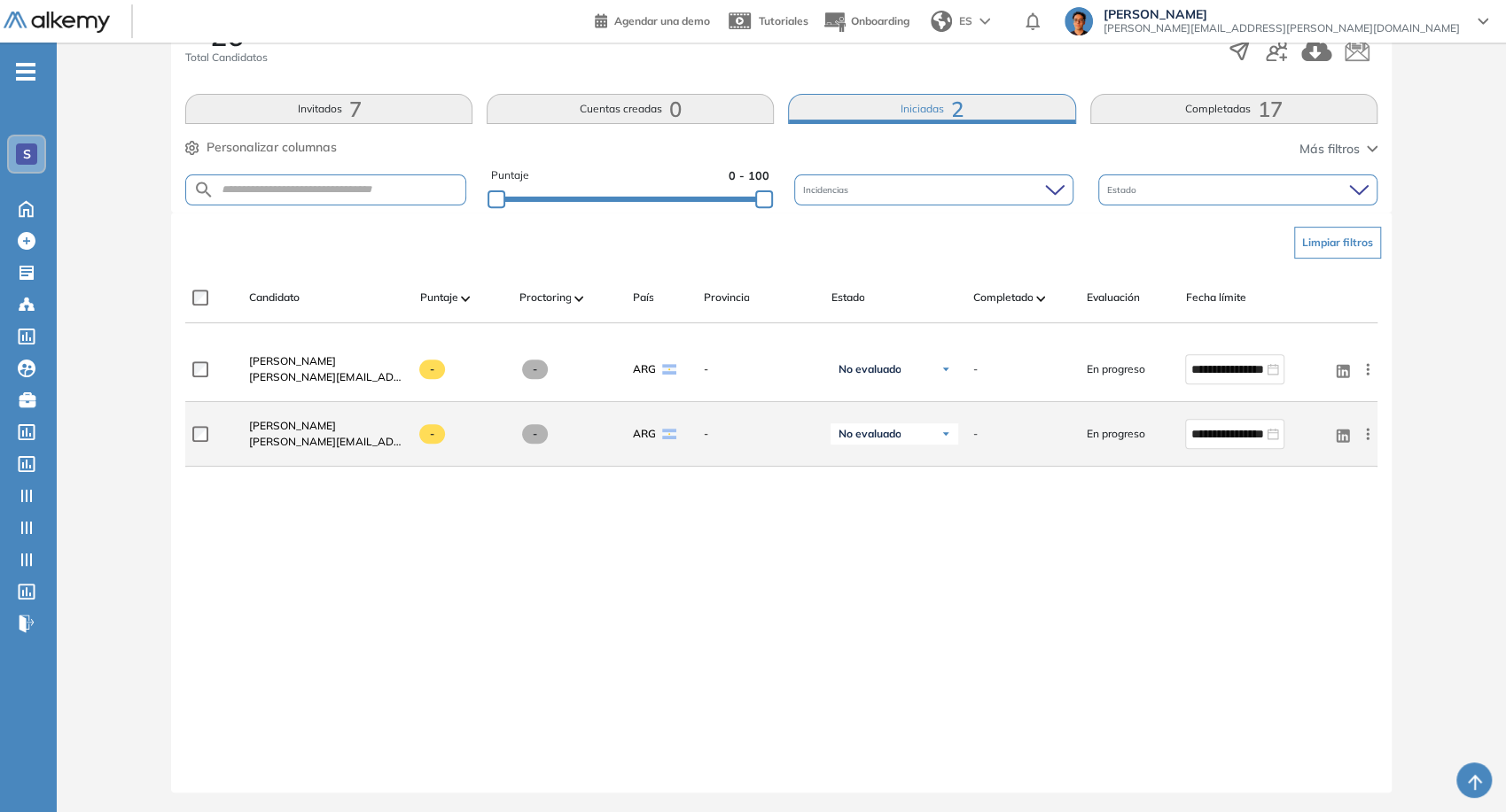
click at [430, 453] on div "**********" at bounding box center [1248, 434] width 156 height 59
click at [430, 420] on div "**********" at bounding box center [1234, 433] width 99 height 30
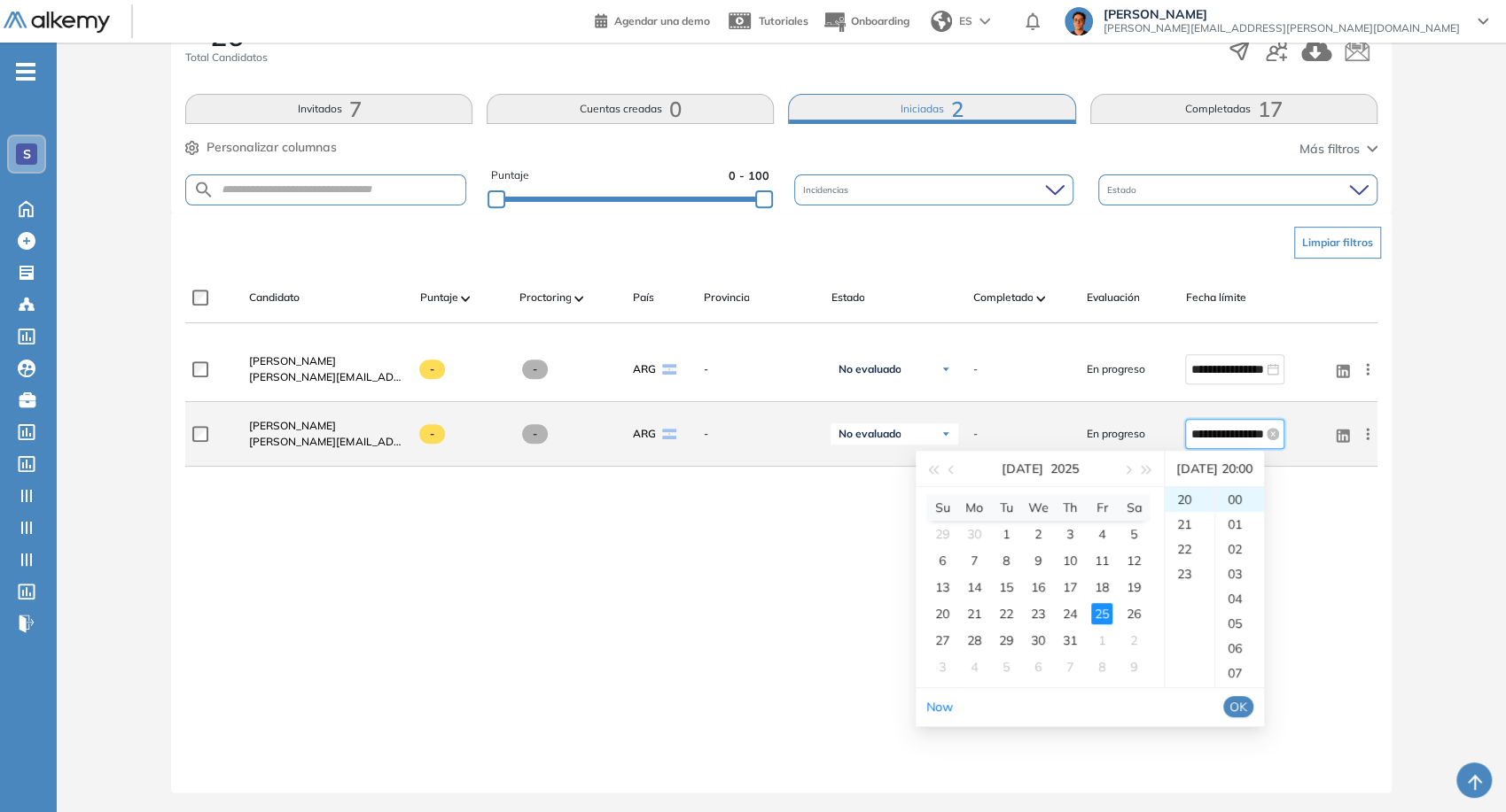
click at [430, 426] on input "**********" at bounding box center [1226, 434] width 73 height 20
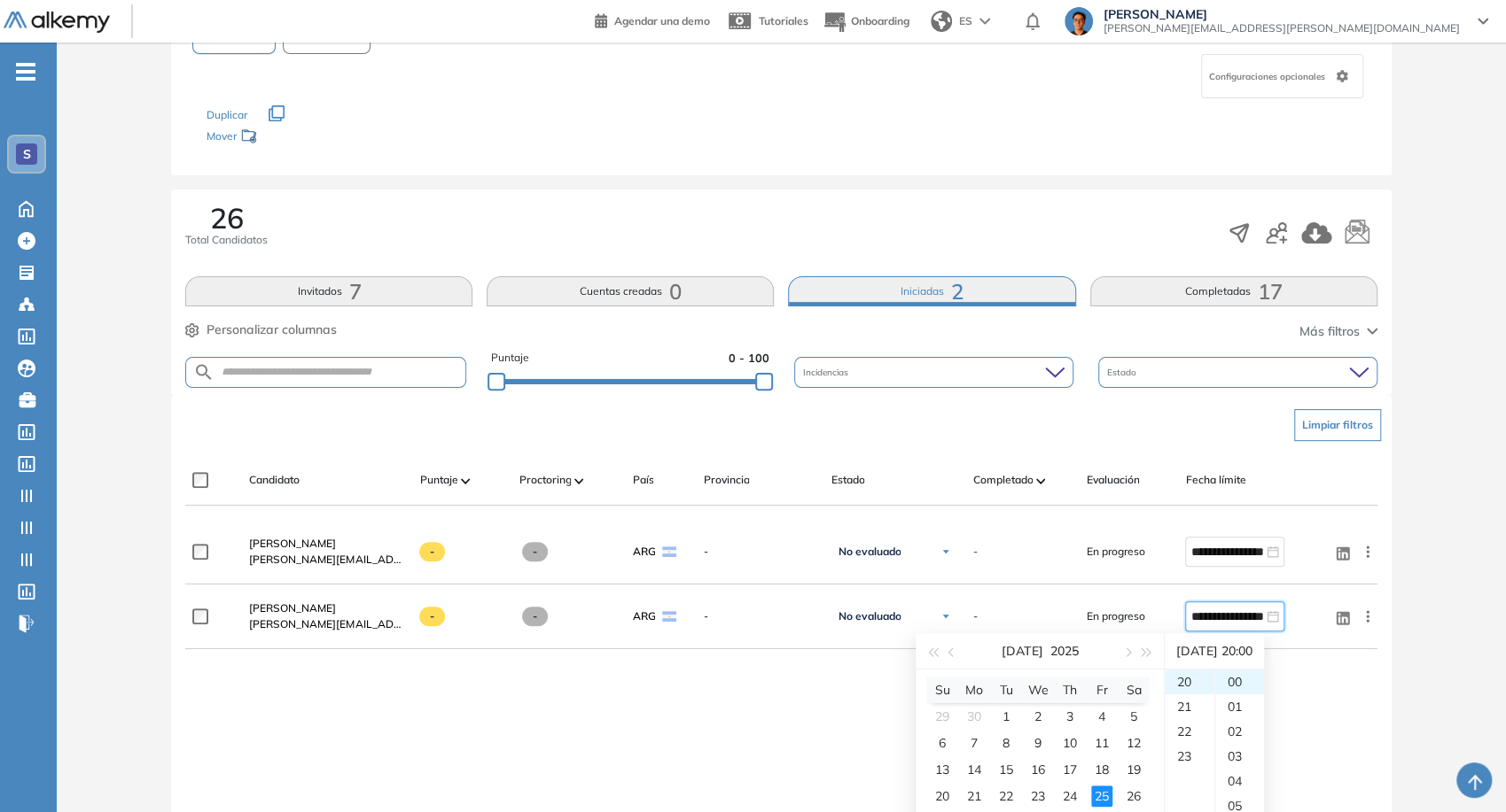
scroll to position [295, 0]
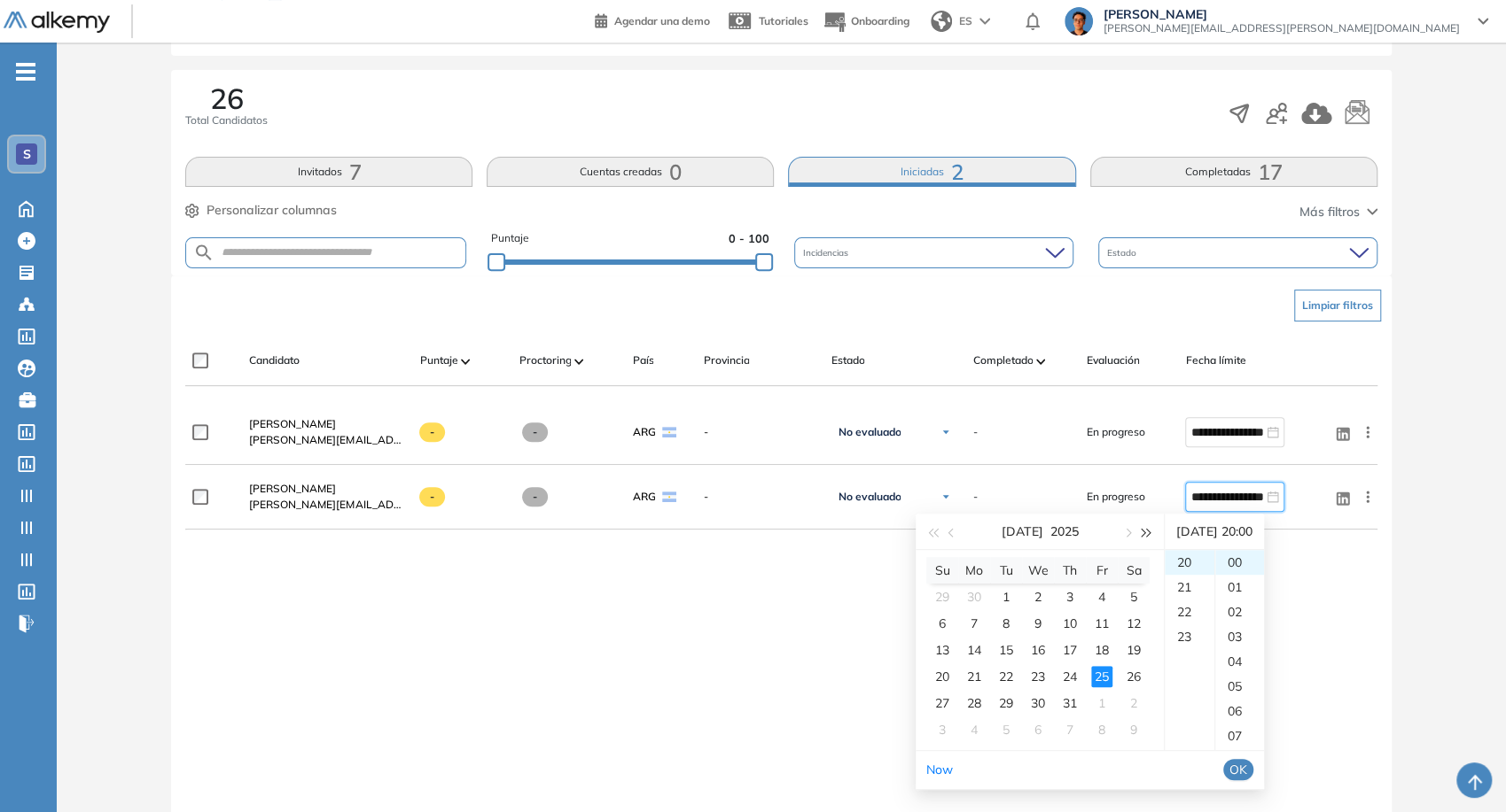
click at [430, 537] on button "button" at bounding box center [1147, 532] width 20 height 35
click at [430, 530] on span "button" at bounding box center [932, 532] width 9 height 9
click at [430, 541] on button "button" at bounding box center [1126, 532] width 20 height 35
click at [430, 673] on div "18" at bounding box center [974, 677] width 22 height 22
click at [430, 637] on div "23" at bounding box center [1189, 636] width 50 height 25
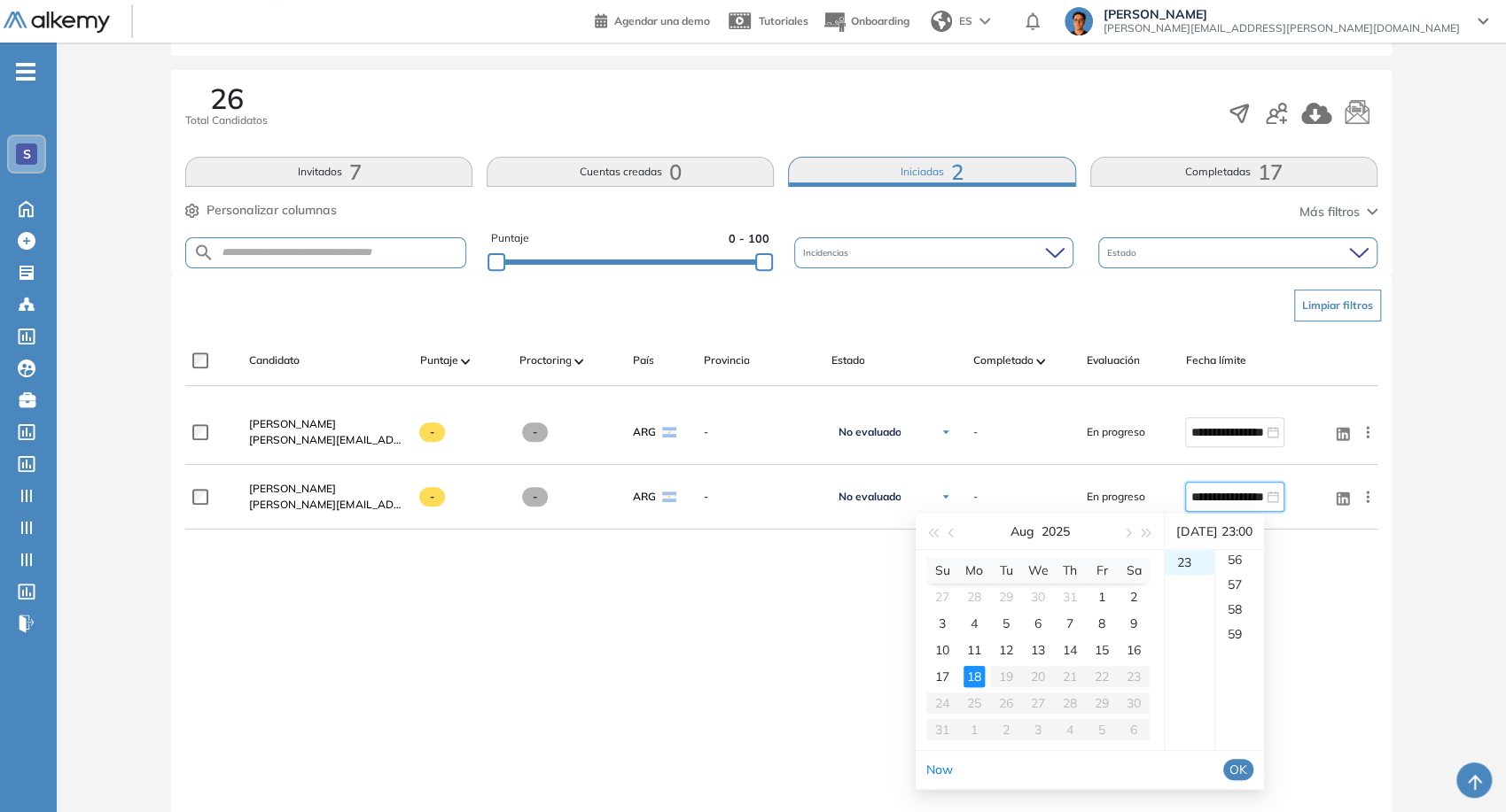
scroll to position [1462, 0]
click at [430, 564] on div "59" at bounding box center [1239, 563] width 49 height 25
click at [430, 776] on span "OK" at bounding box center [1238, 770] width 18 height 20
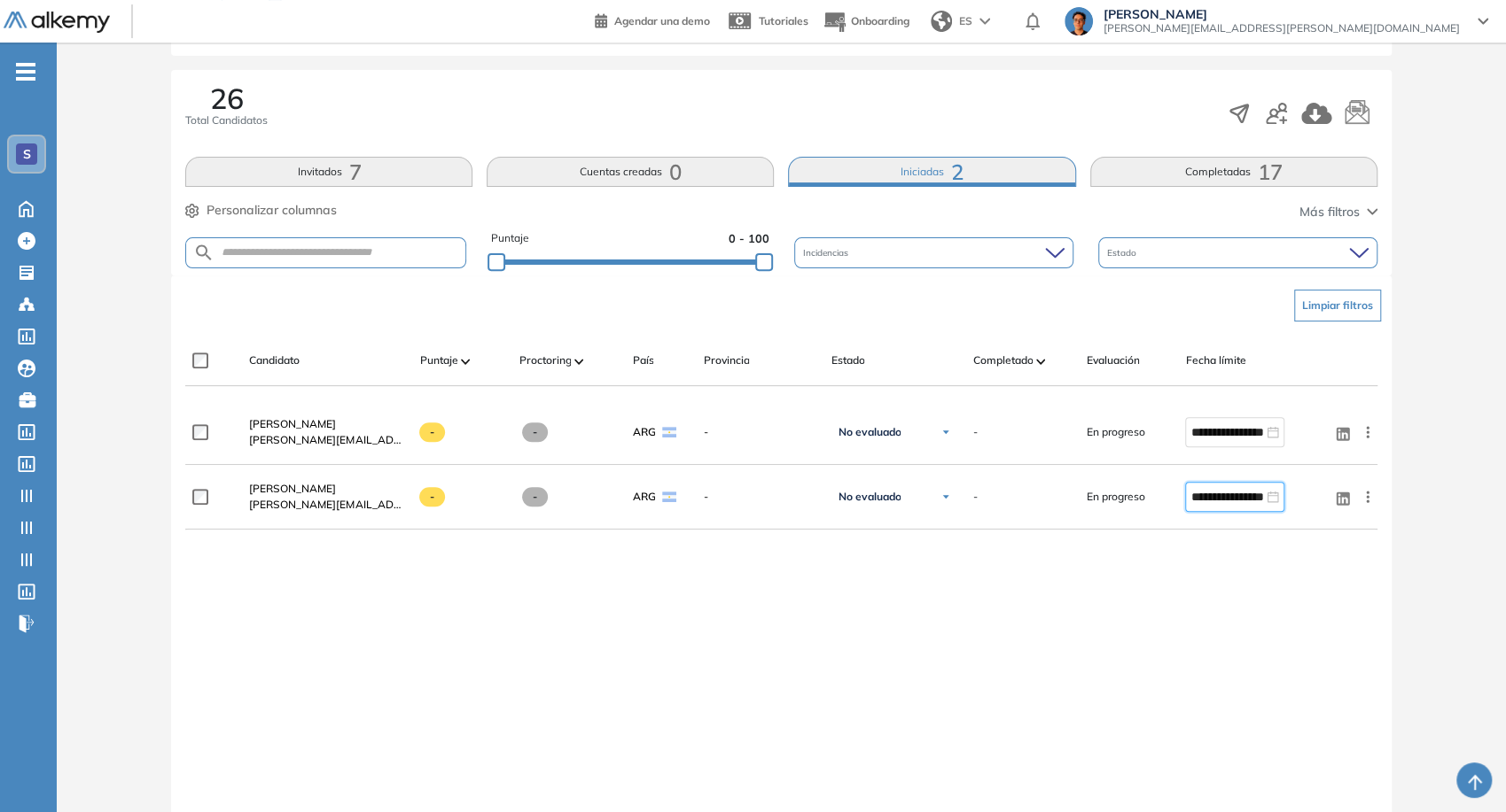
type input "**********"
click at [430, 554] on div "**********" at bounding box center [781, 613] width 1191 height 427
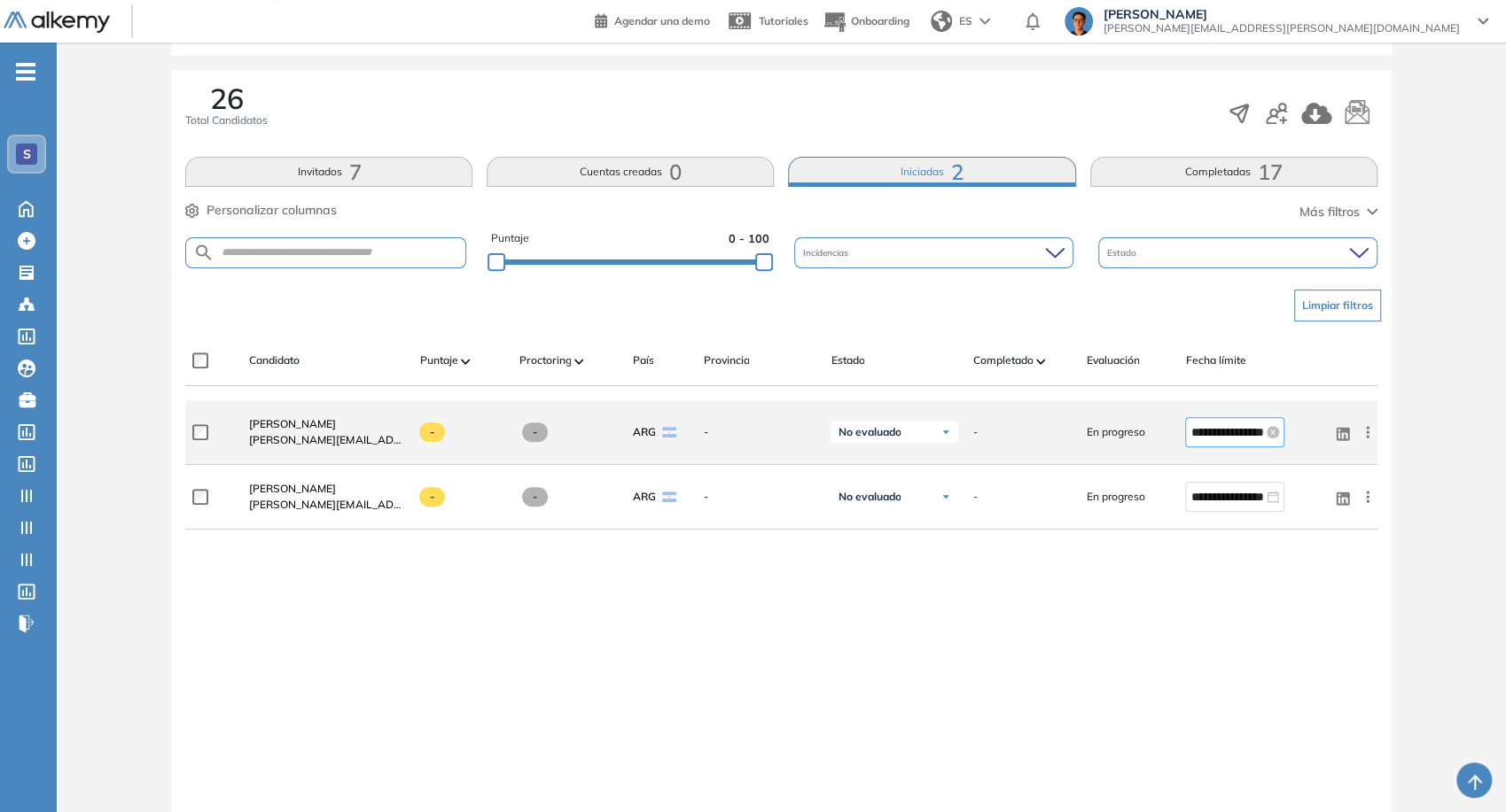
click at [430, 435] on input "**********" at bounding box center [1226, 432] width 73 height 20
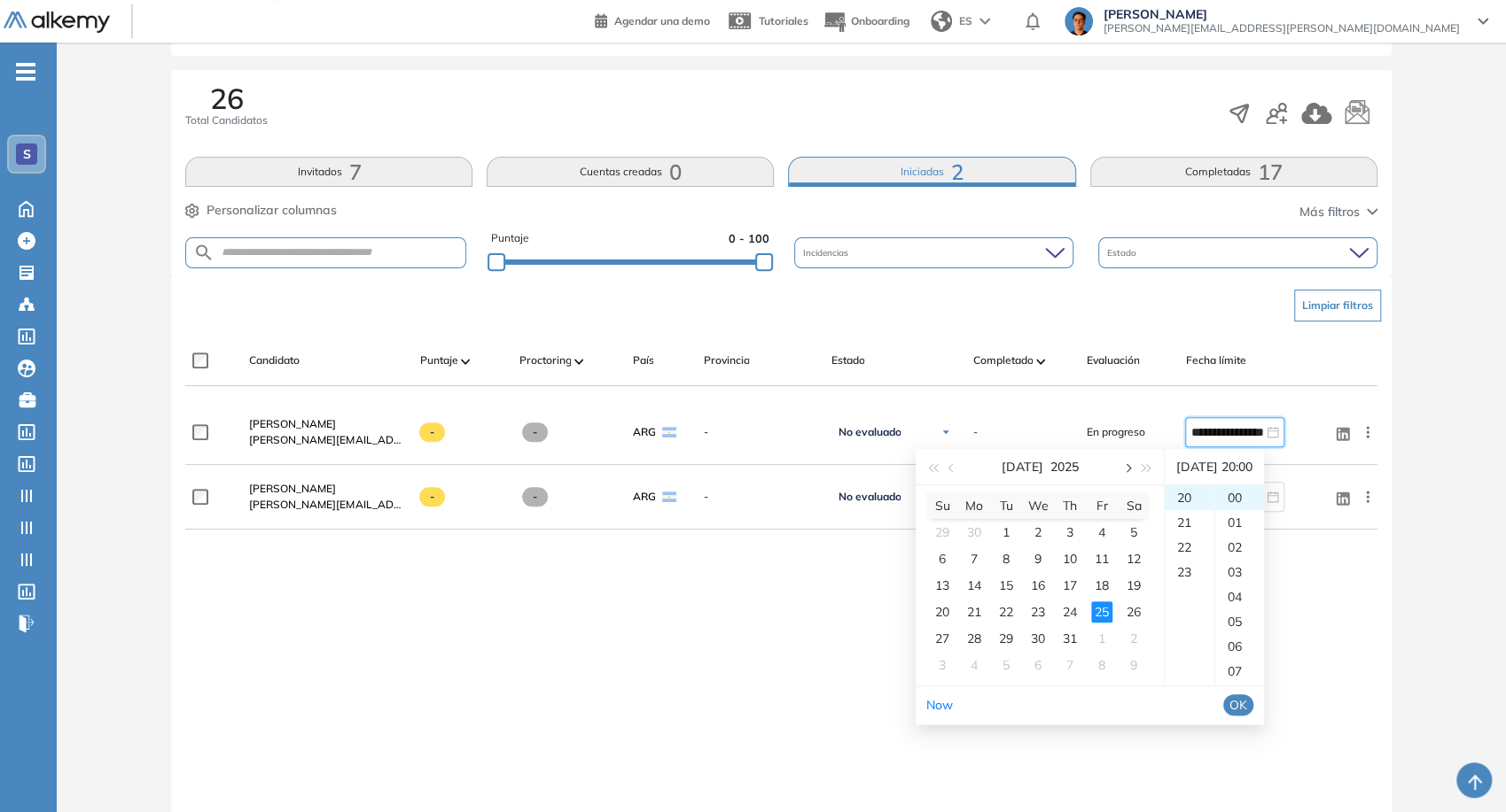
click at [430, 464] on button "button" at bounding box center [1126, 467] width 20 height 35
drag, startPoint x: 978, startPoint y: 605, endPoint x: 987, endPoint y: 606, distance: 9.1
click at [430, 607] on div "18" at bounding box center [974, 612] width 22 height 22
click at [430, 570] on div "23" at bounding box center [1189, 572] width 50 height 25
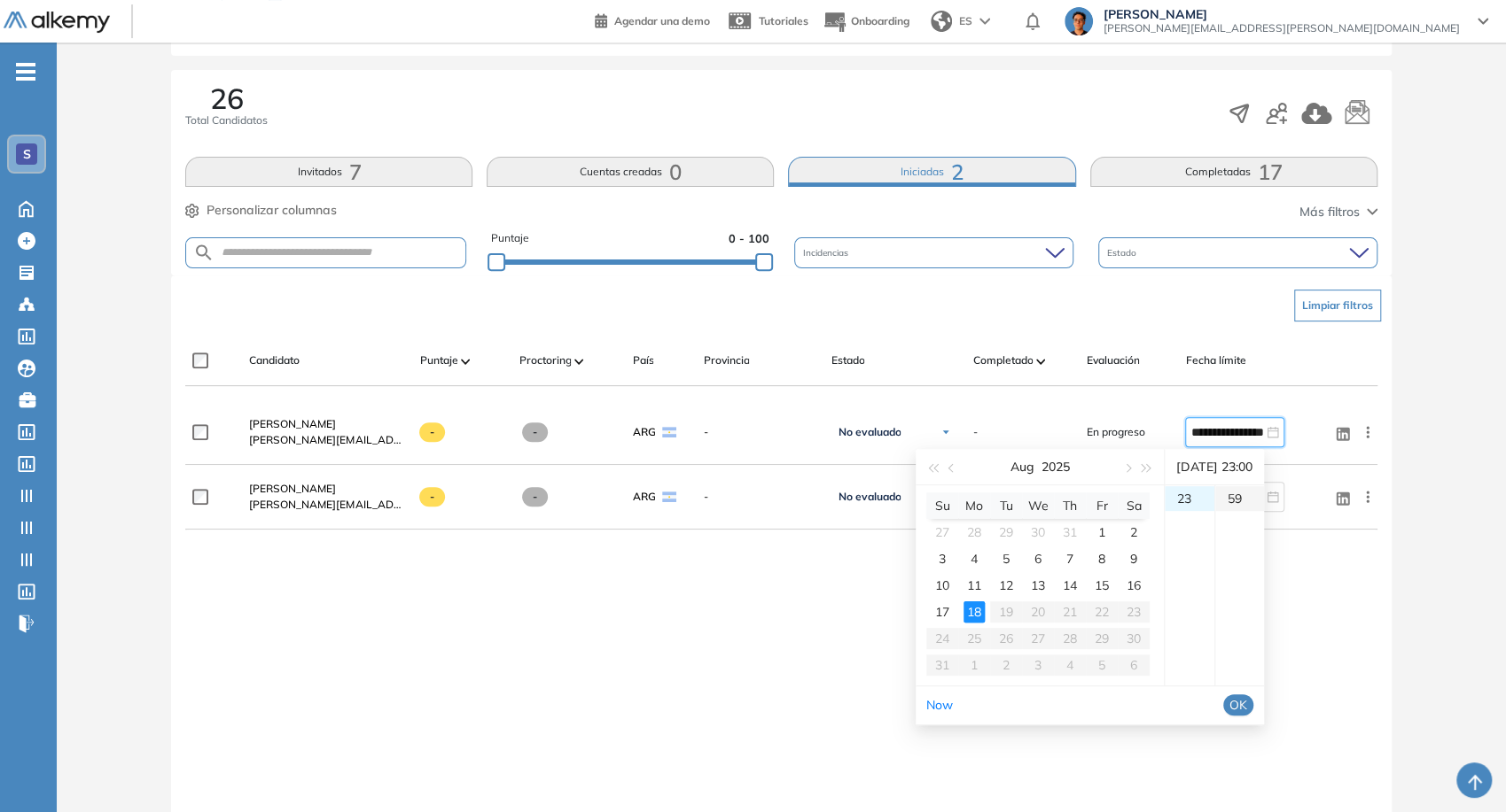
click at [430, 507] on div "59" at bounding box center [1239, 498] width 49 height 25
click at [430, 505] on div "59" at bounding box center [1239, 497] width 49 height 25
click at [430, 708] on span "OK" at bounding box center [1238, 705] width 18 height 20
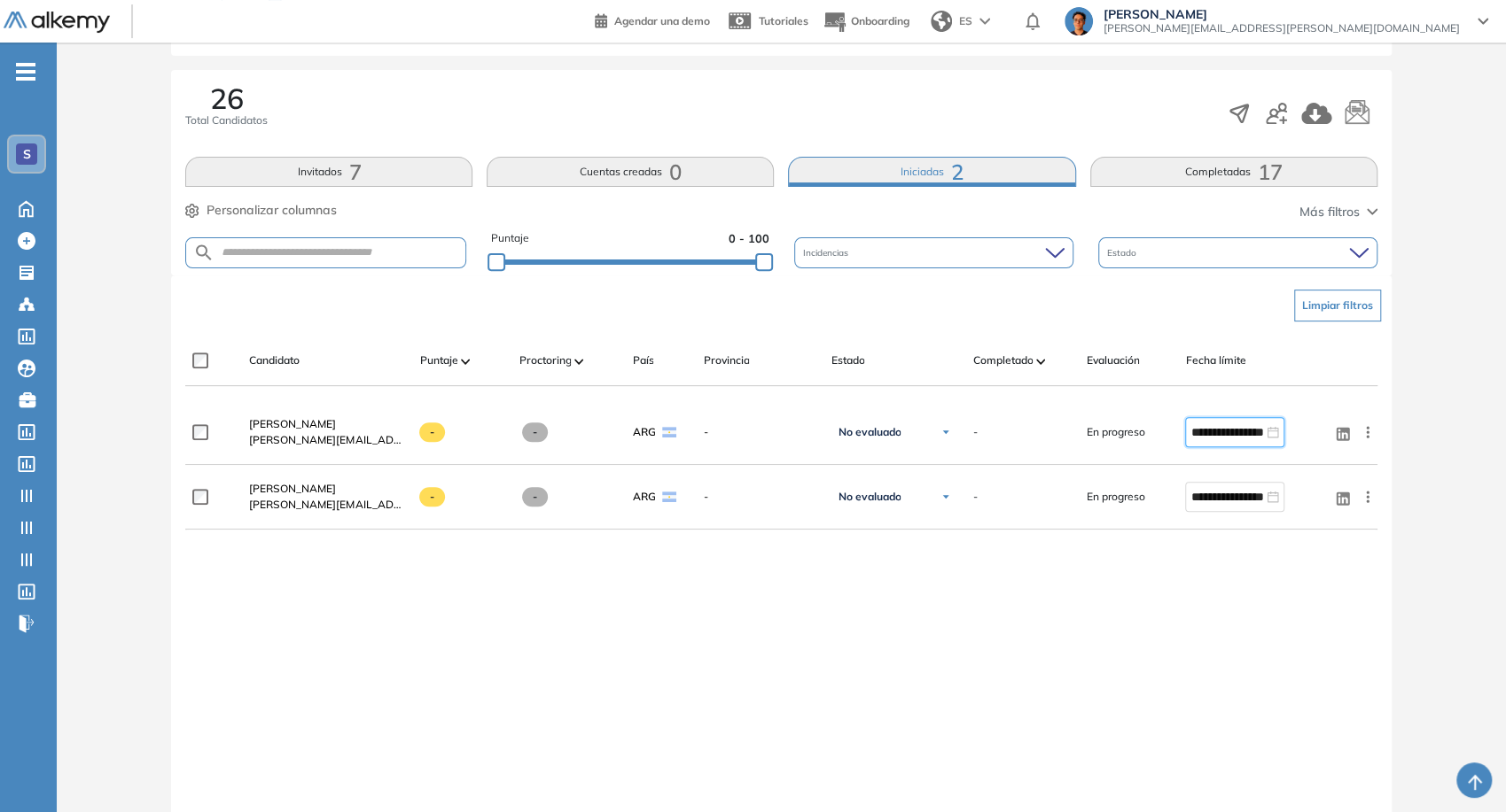
type input "**********"
click at [315, 568] on div "**********" at bounding box center [781, 613] width 1191 height 427
click at [430, 152] on div "26 Total Candidatos Invitados 7 Cuentas creadas 0 Iniciadas 2 Completadas 17 Pe…" at bounding box center [780, 173] width 1220 height 206
click at [430, 157] on button "Completadas 17" at bounding box center [1233, 172] width 287 height 30
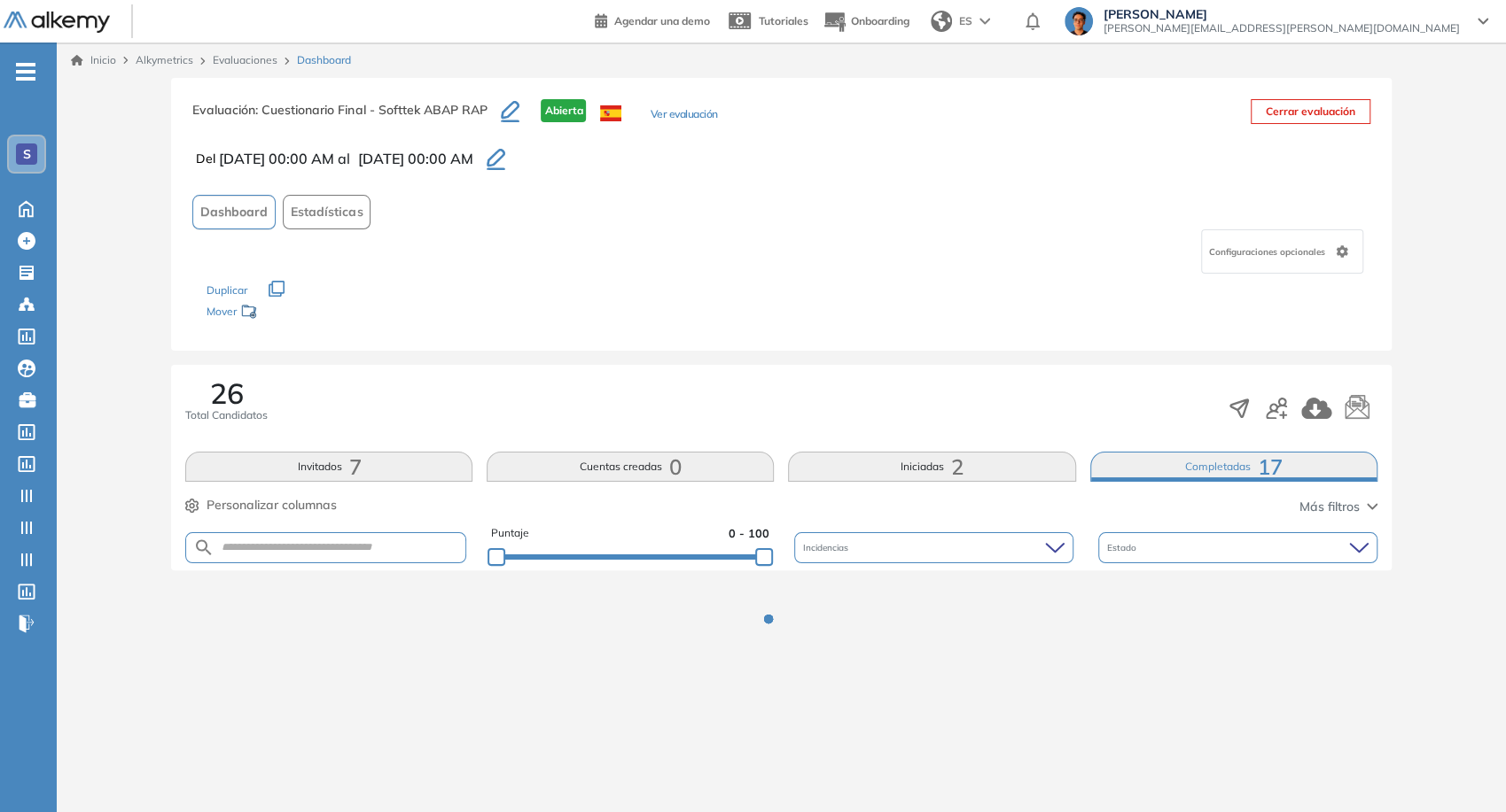
scroll to position [0, 0]
click at [430, 158] on div "Del 07/07/2025 00:00 AM al 19/08/2025 00:00 AM" at bounding box center [785, 158] width 1183 height 30
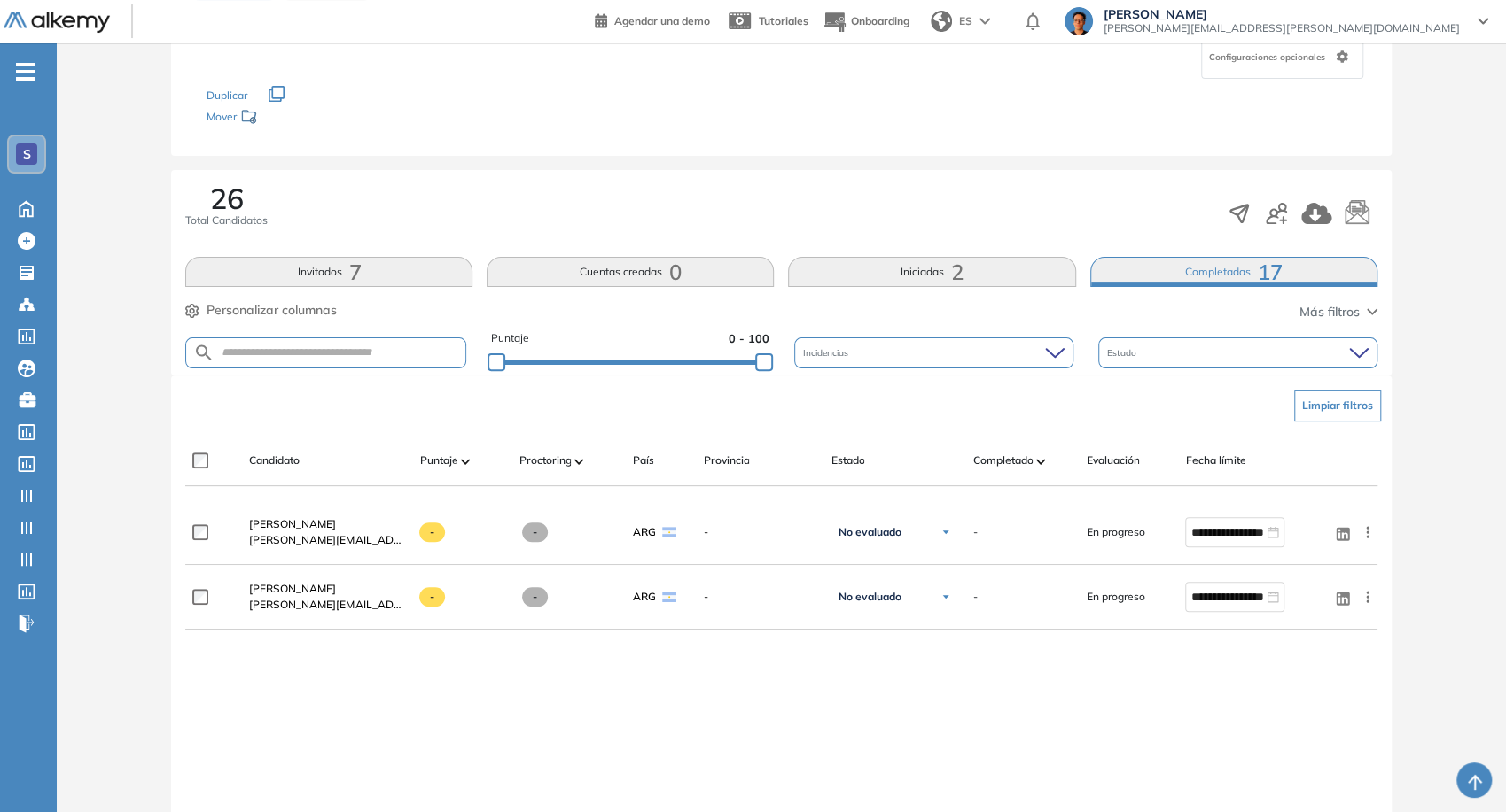
scroll to position [295, 0]
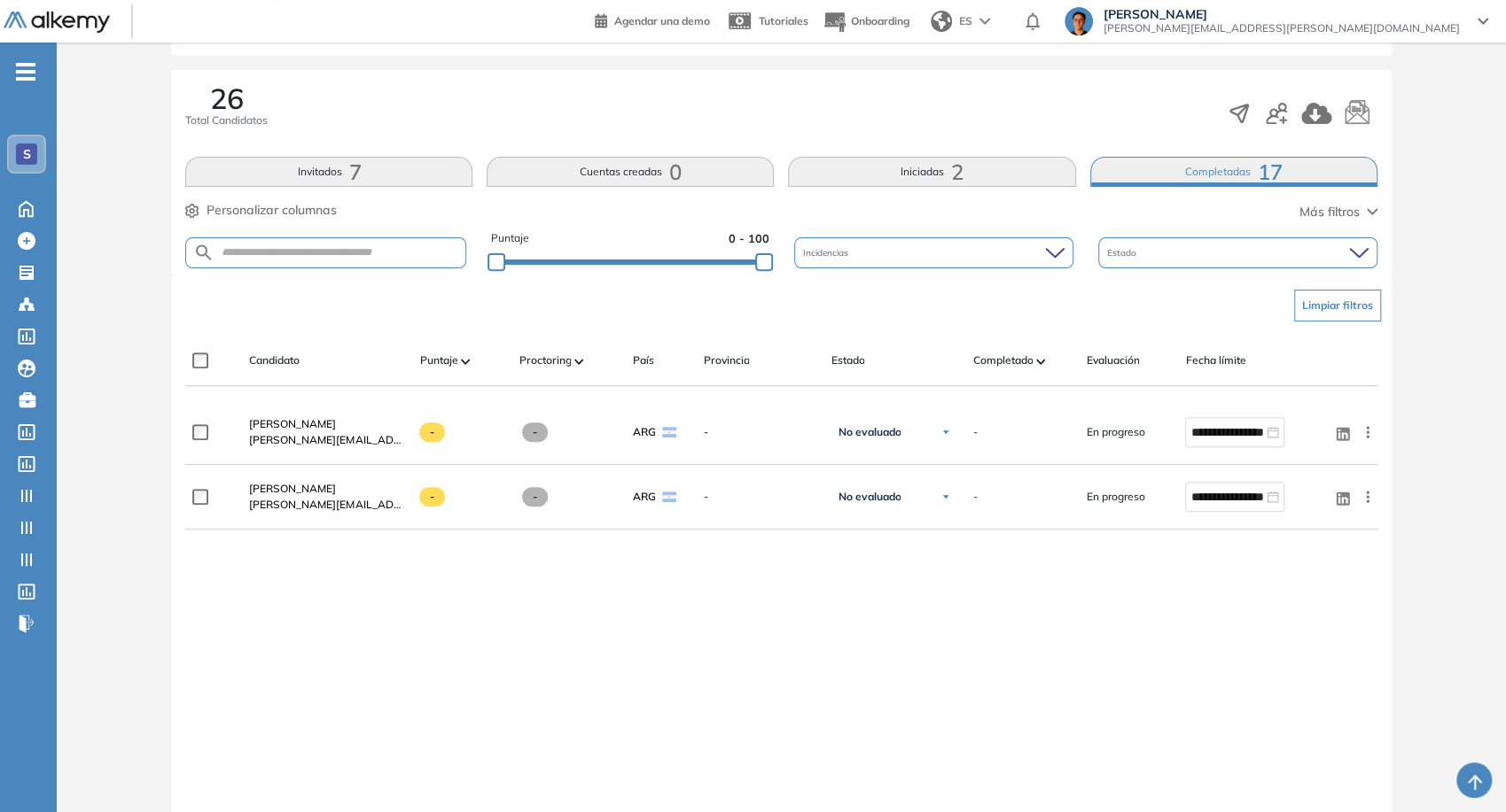
click at [430, 173] on button "Iniciadas 2" at bounding box center [931, 172] width 287 height 30
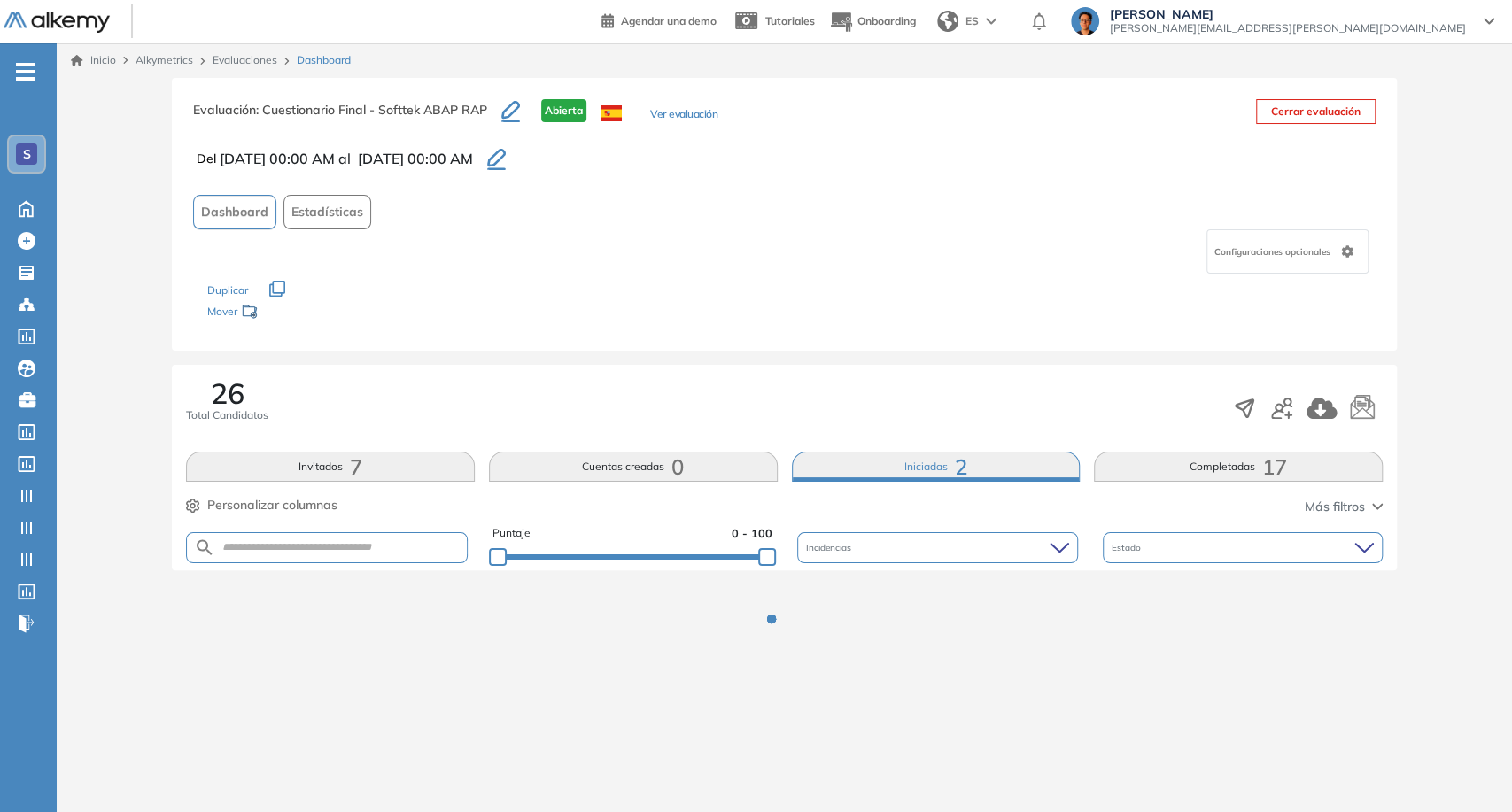
click at [429, 189] on div "Evaluación : Cuestionario Final - Softtek ABAP RAP Abierta Ver evaluación Cerra…" at bounding box center [783, 214] width 1225 height 273
click at [429, 476] on button "Completadas 17" at bounding box center [1237, 467] width 288 height 30
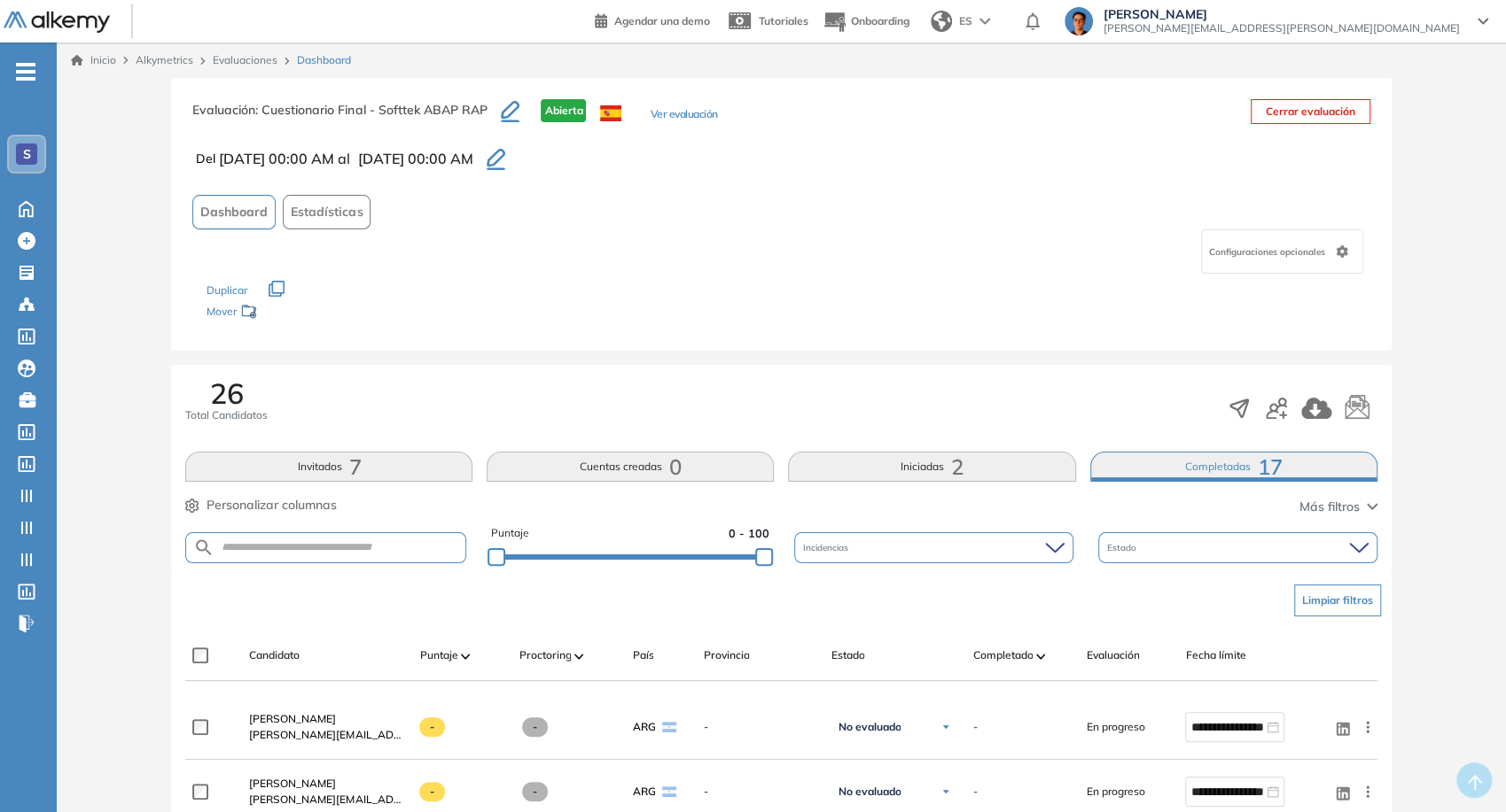
click at [430, 489] on div "26 Total Candidatos Invitados 7 Cuentas creadas 0 Iniciadas 2 Completadas 17 Pe…" at bounding box center [780, 468] width 1220 height 206
click at [430, 464] on button "Completadas 17" at bounding box center [1233, 467] width 287 height 30
click at [430, 467] on span "17" at bounding box center [1270, 467] width 25 height 0
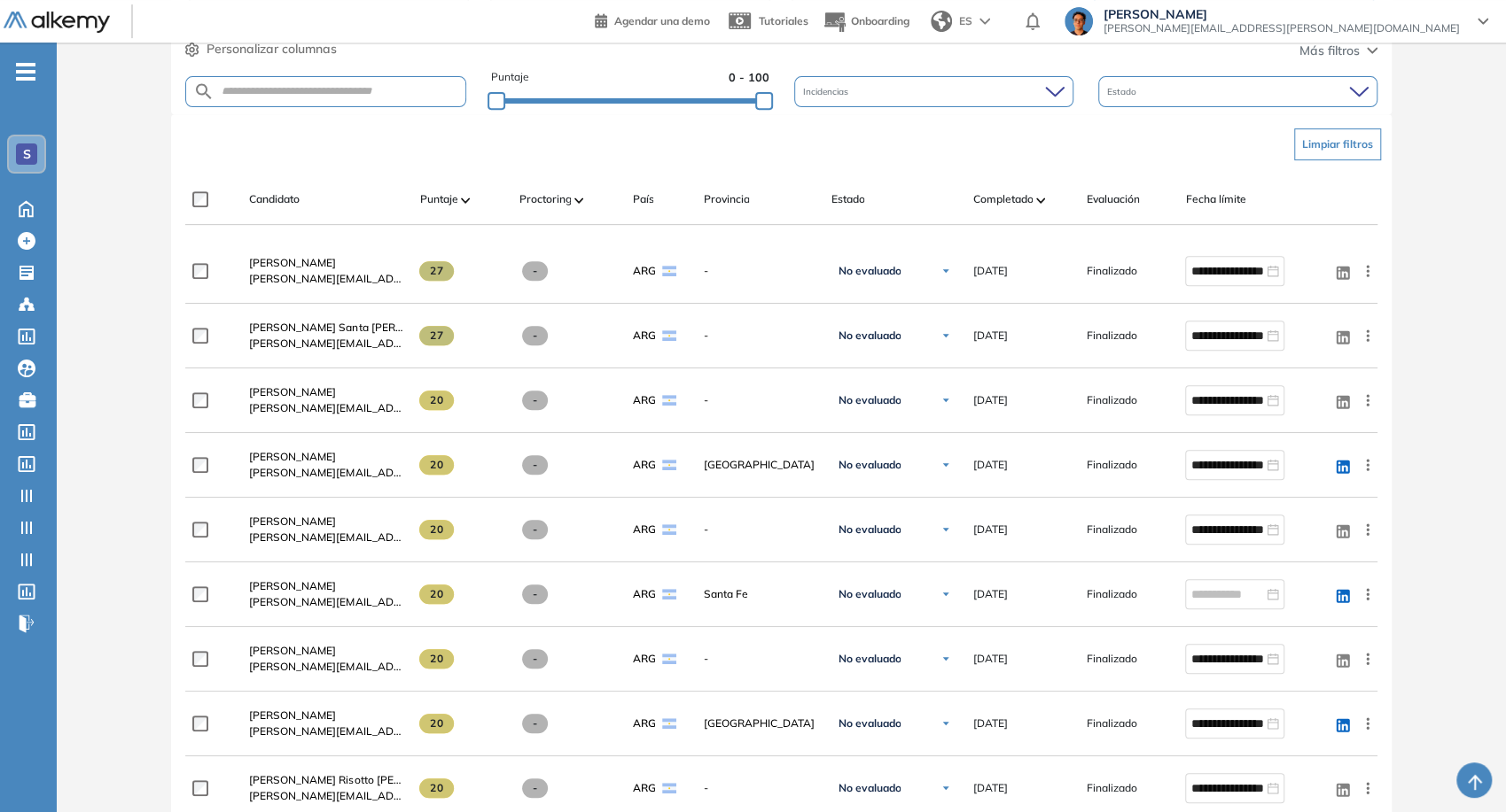
scroll to position [197, 0]
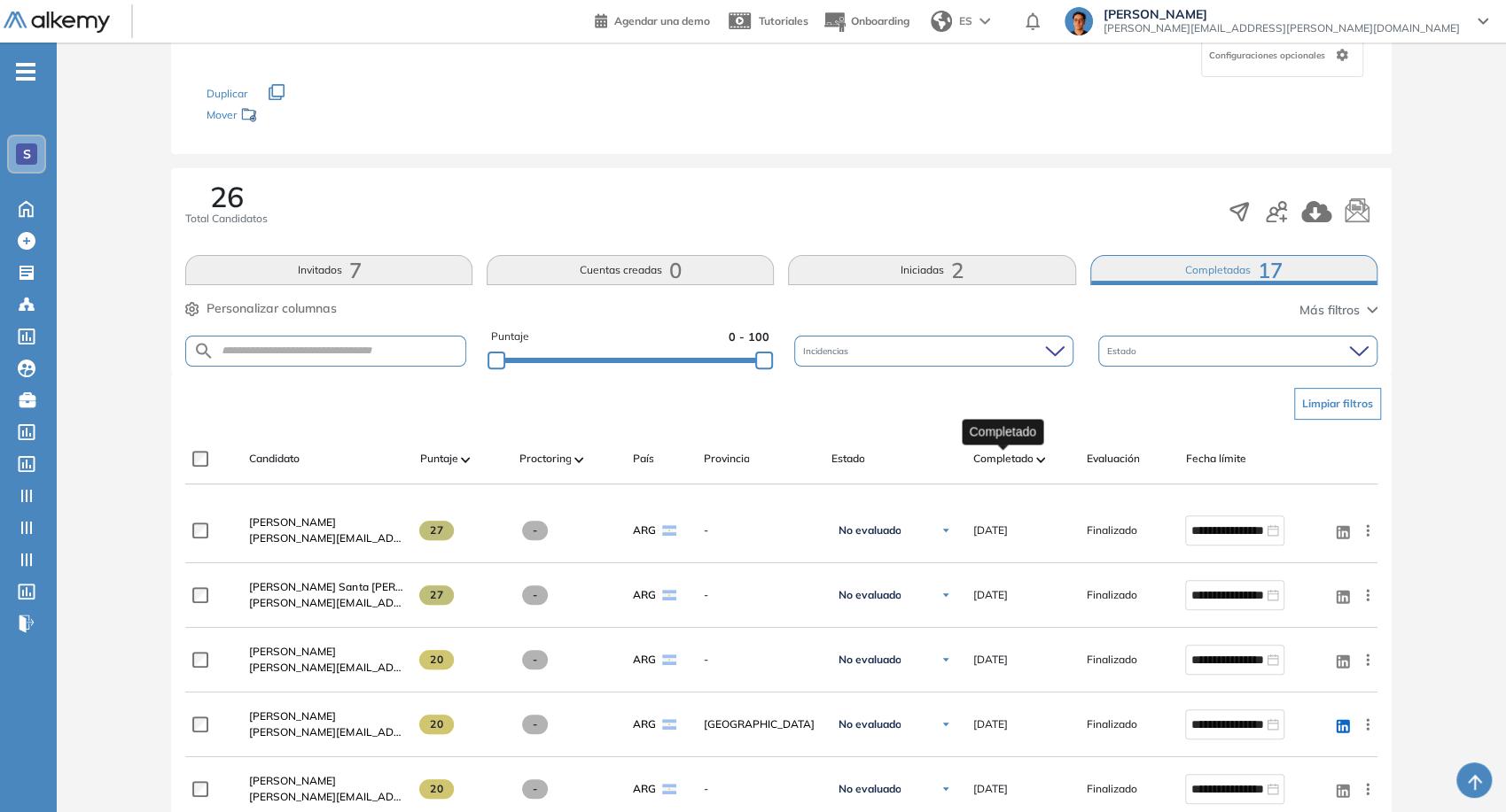
click at [430, 461] on span "Completado" at bounding box center [1002, 459] width 60 height 16
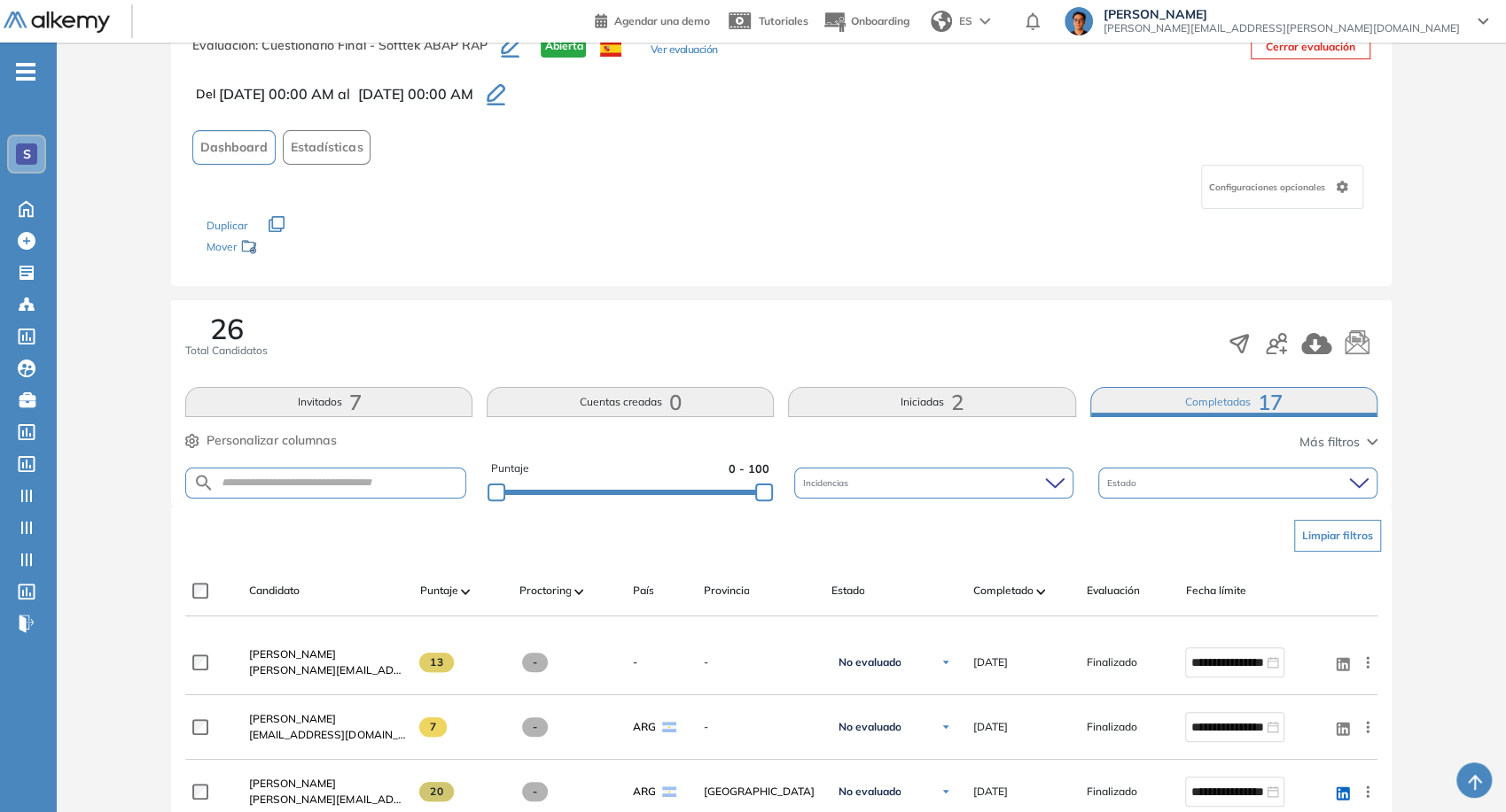
scroll to position [98, 0]
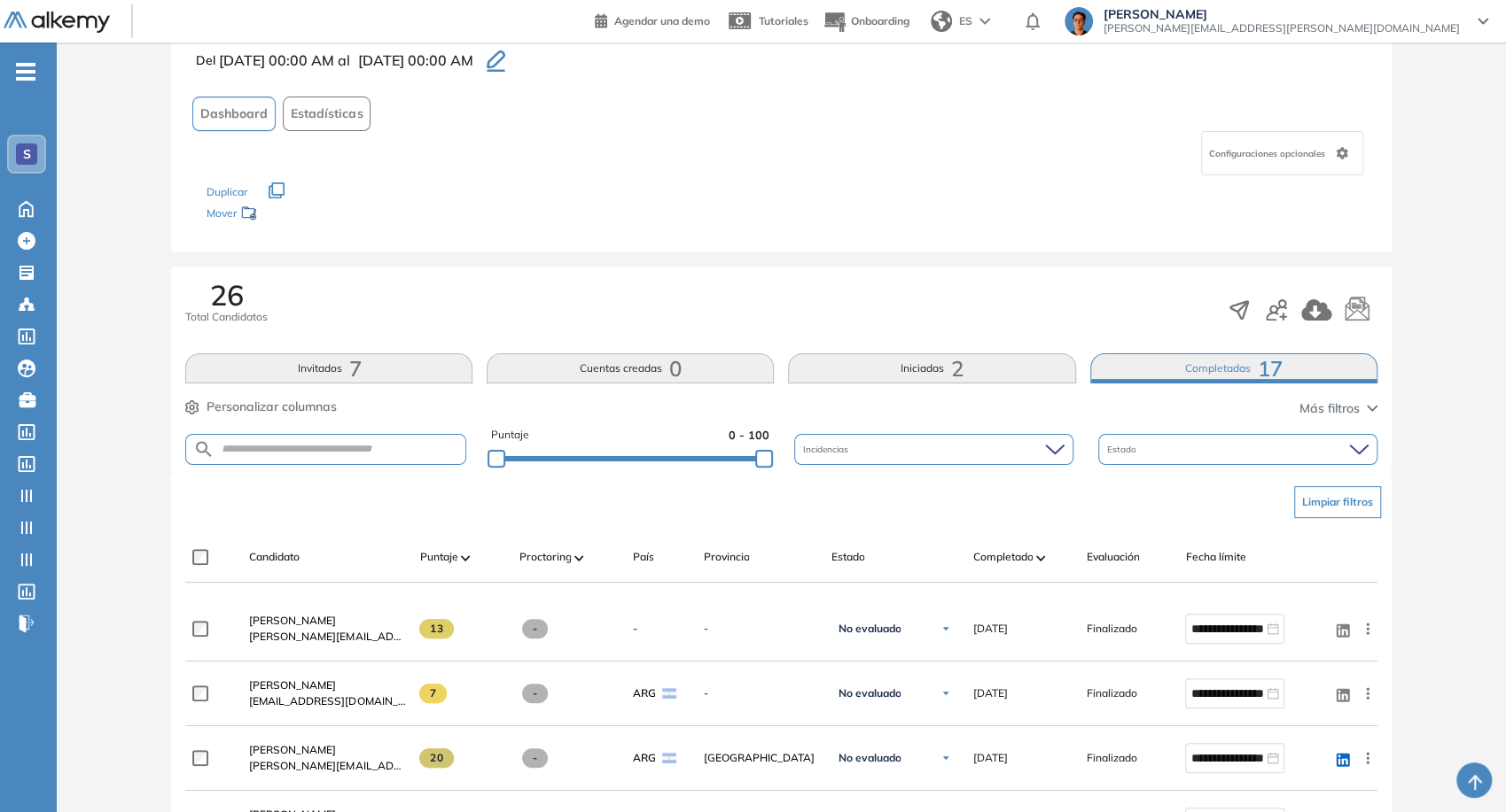
click at [430, 379] on button "Iniciadas 2" at bounding box center [931, 368] width 287 height 30
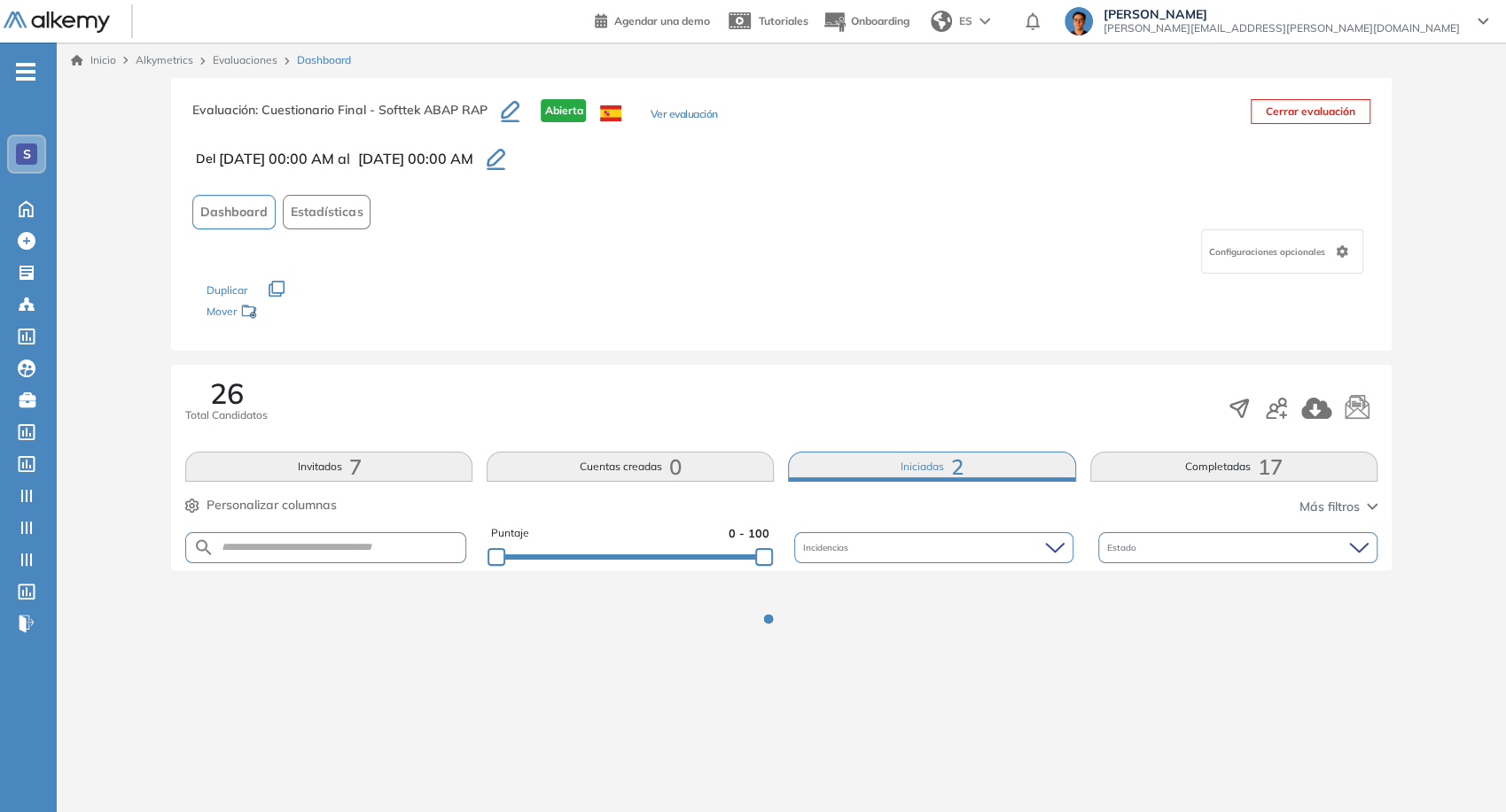
scroll to position [0, 0]
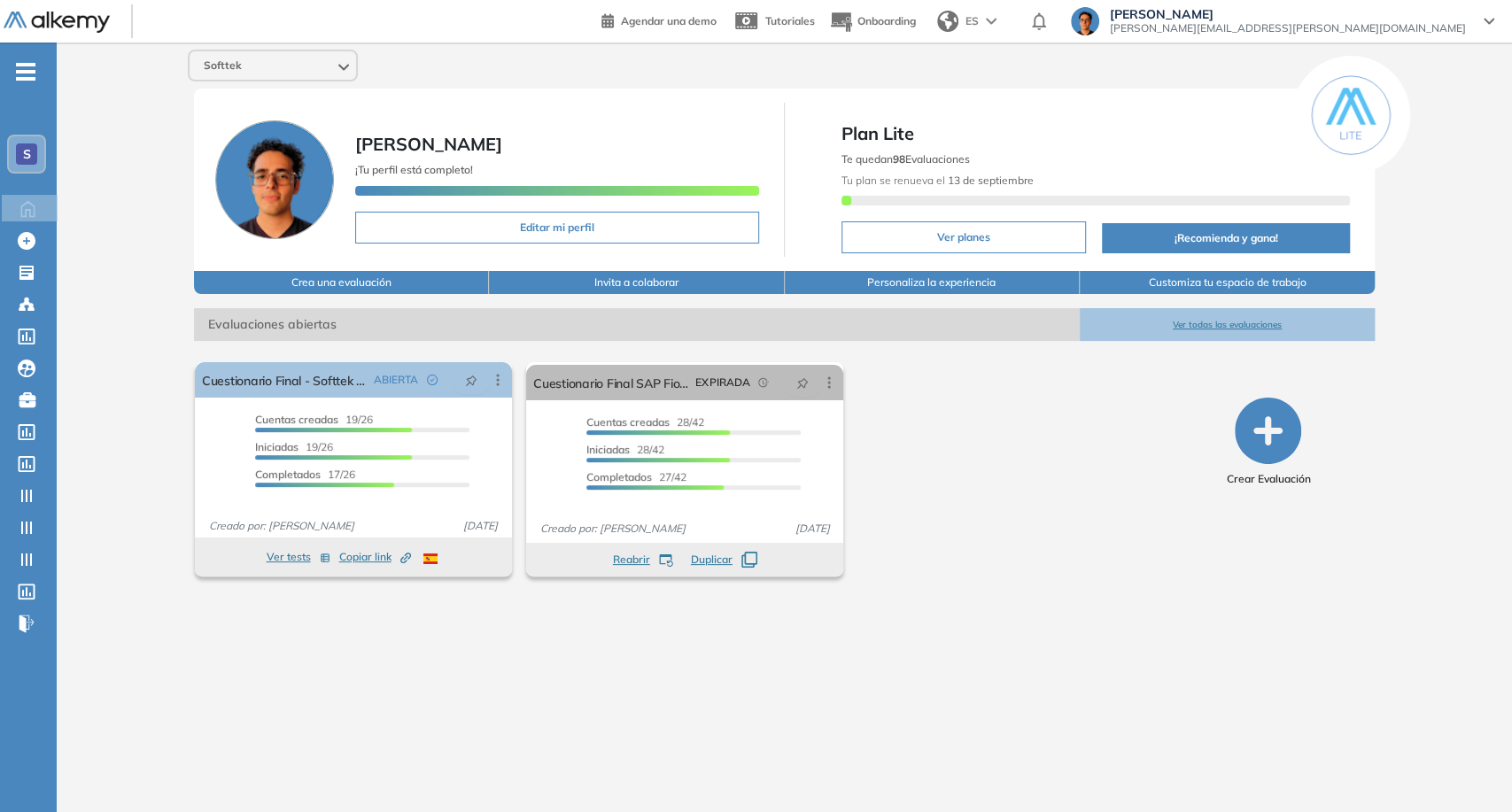
click at [1383, 22] on span "[PERSON_NAME][EMAIL_ADDRESS][PERSON_NAME][DOMAIN_NAME]" at bounding box center [1287, 28] width 356 height 14
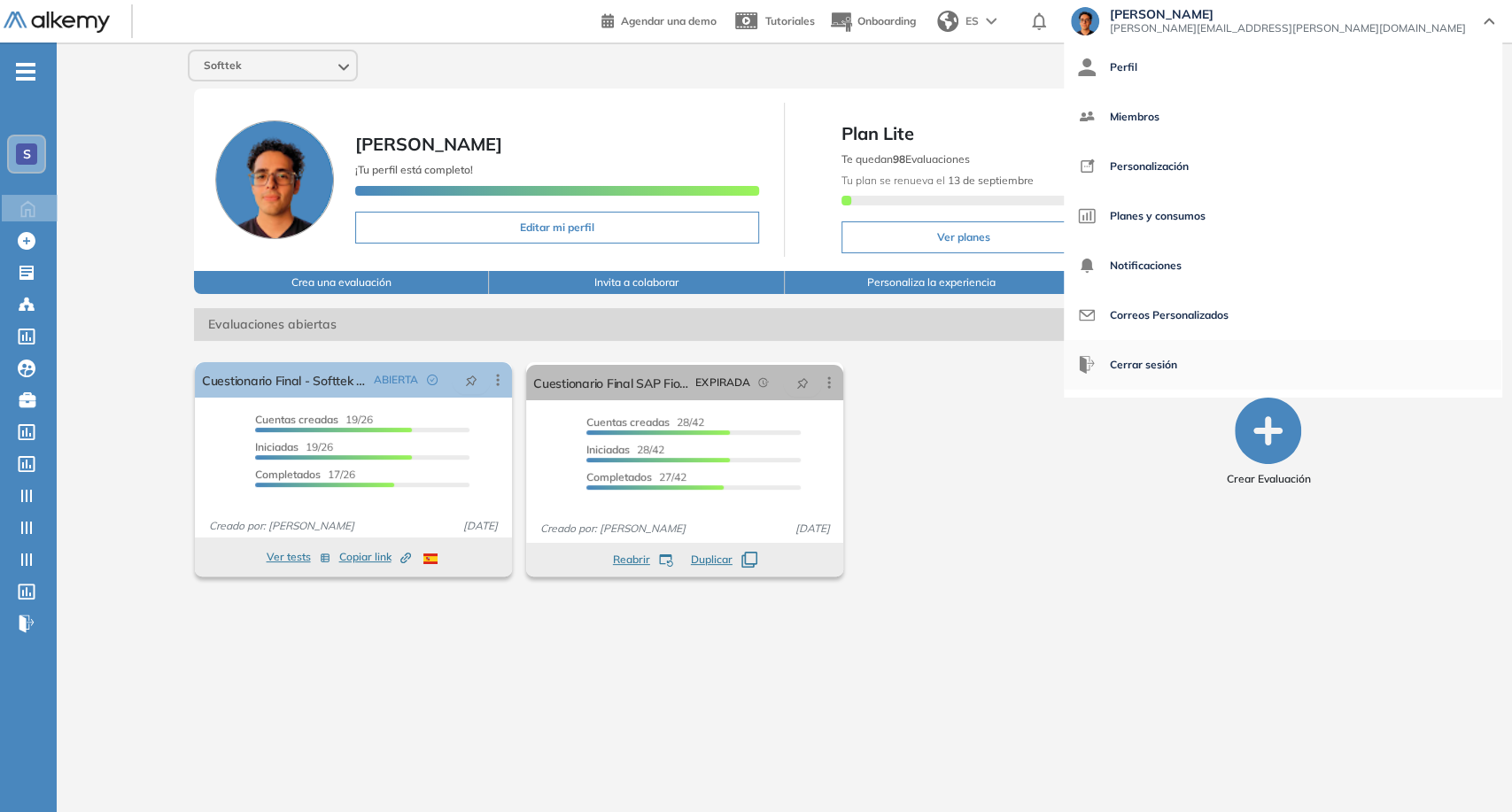
click at [1177, 363] on span "Cerrar sesión" at bounding box center [1143, 364] width 68 height 42
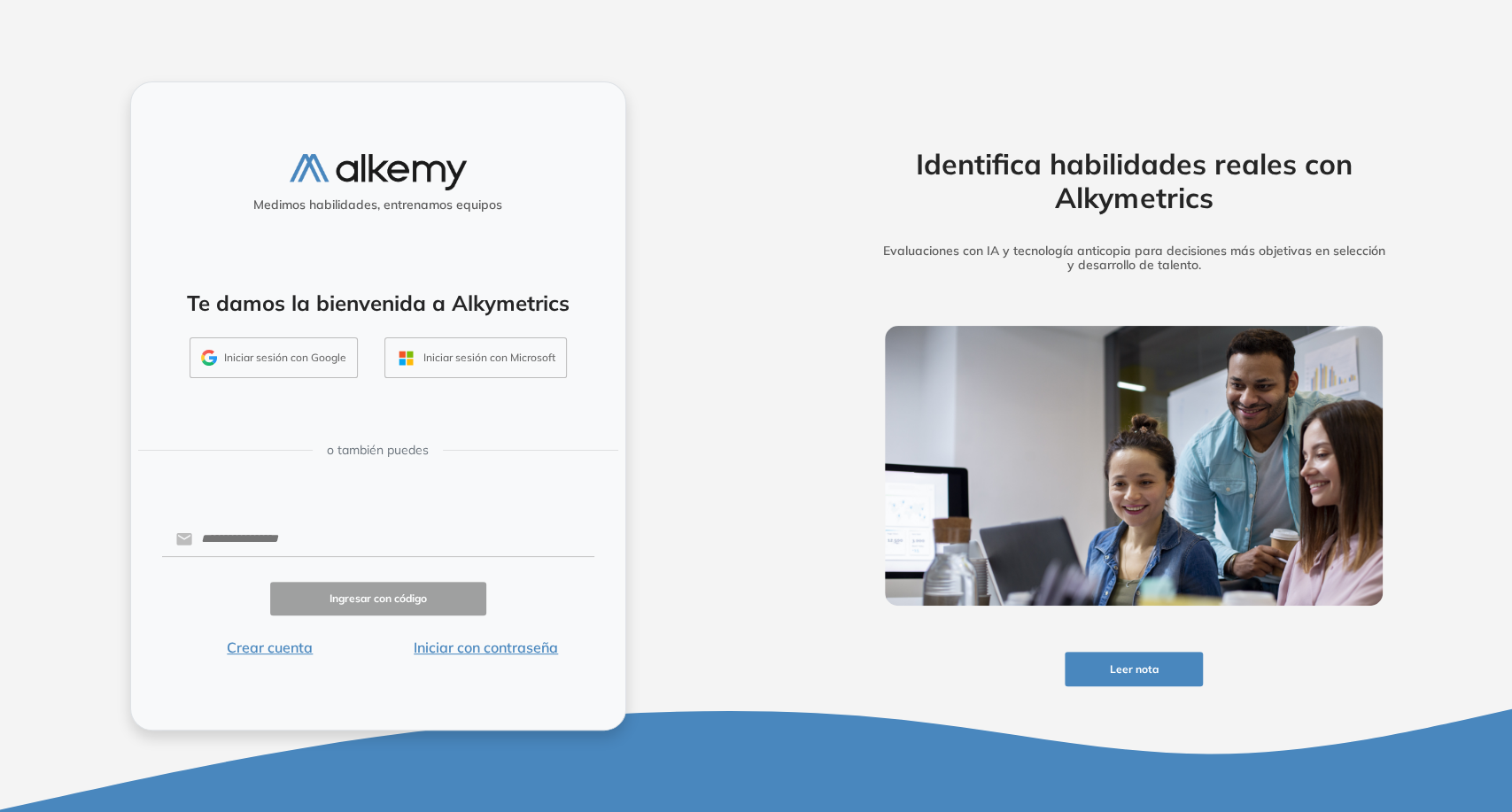
click at [297, 514] on div "Medimos habilidades, entrenamos equipos Te damos la bienvenida a Alkymetrics In…" at bounding box center [378, 406] width 496 height 650
click at [308, 535] on input "text" at bounding box center [392, 539] width 401 height 33
type input "**********"
click at [508, 617] on form "**********" at bounding box center [378, 588] width 432 height 140
click at [521, 660] on div "**********" at bounding box center [378, 406] width 496 height 650
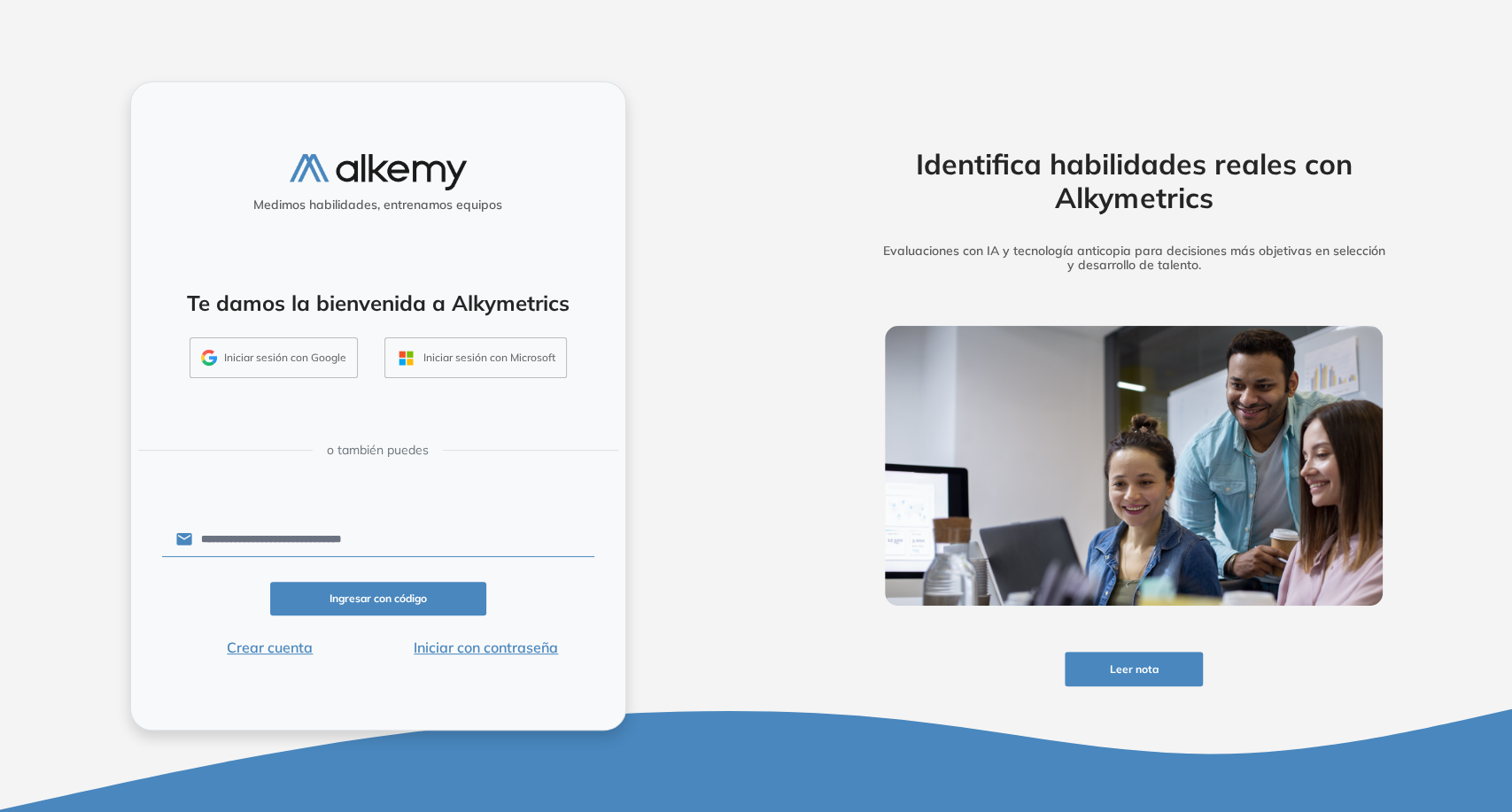
click at [517, 655] on button "Iniciar con contraseña" at bounding box center [486, 647] width 216 height 22
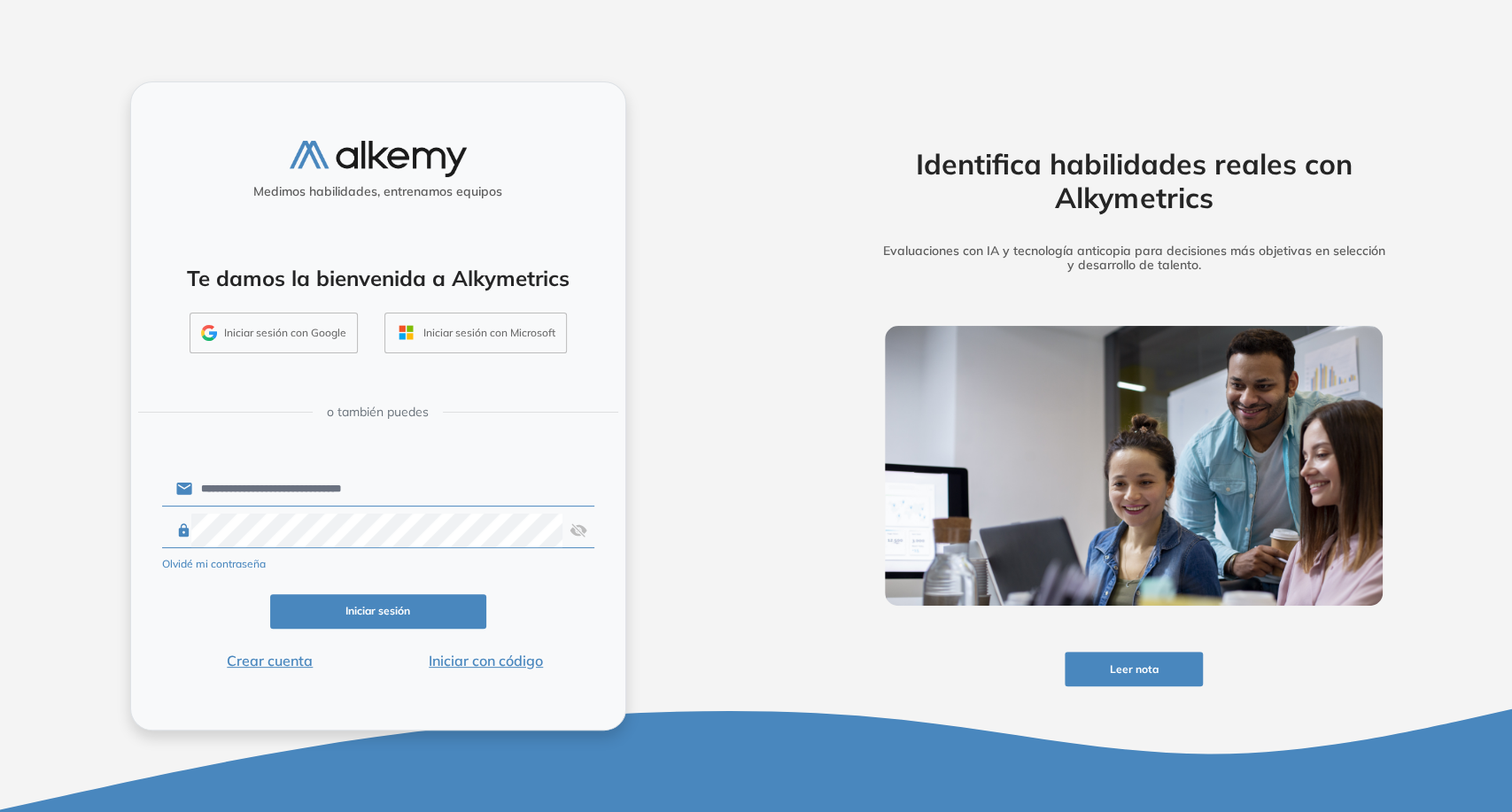
click at [386, 604] on button "Iniciar sesión" at bounding box center [378, 611] width 216 height 34
